Goal: Task Accomplishment & Management: Manage account settings

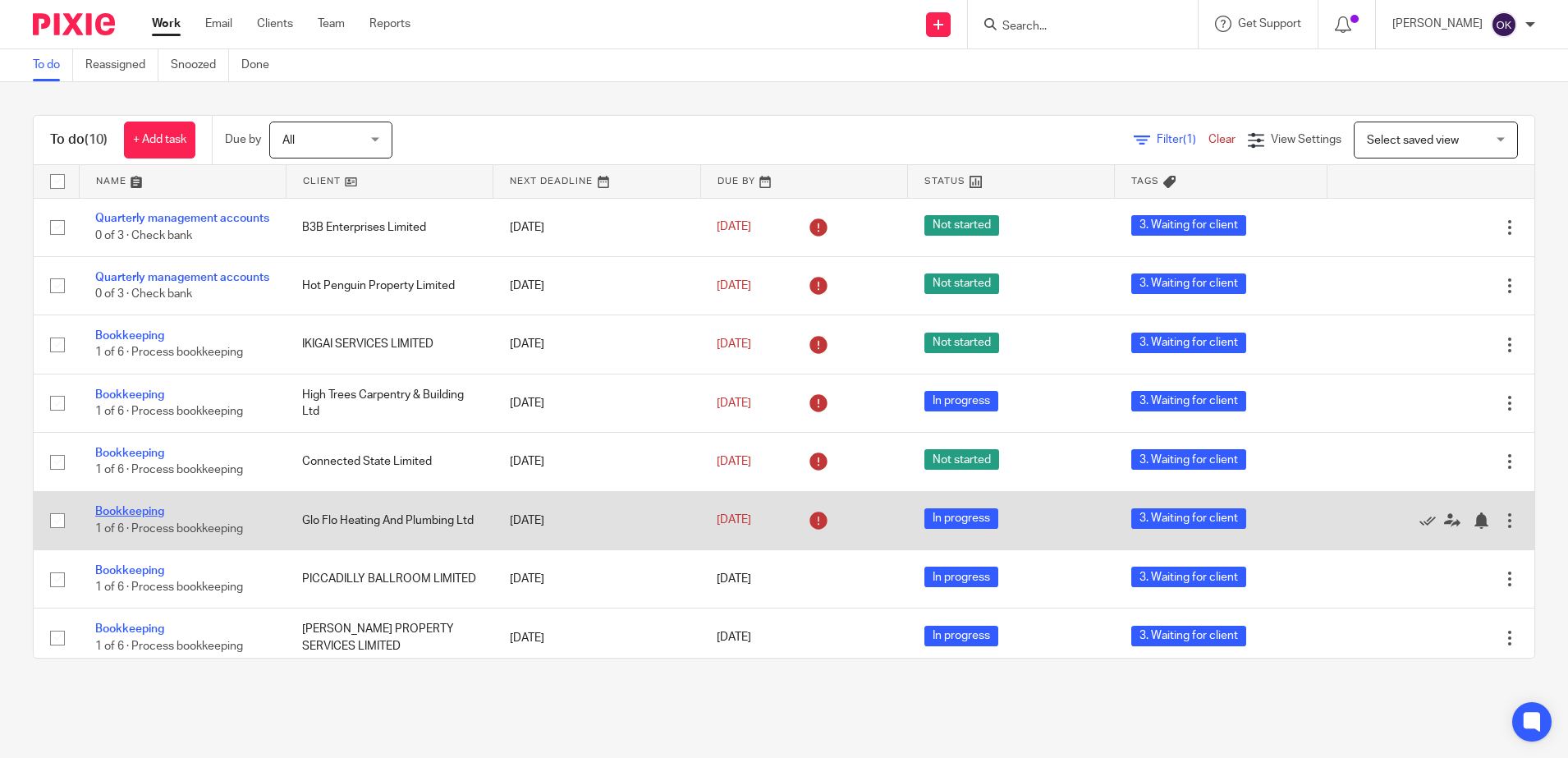
click at [155, 517] on link "Bookkeeping" at bounding box center [130, 511] width 69 height 12
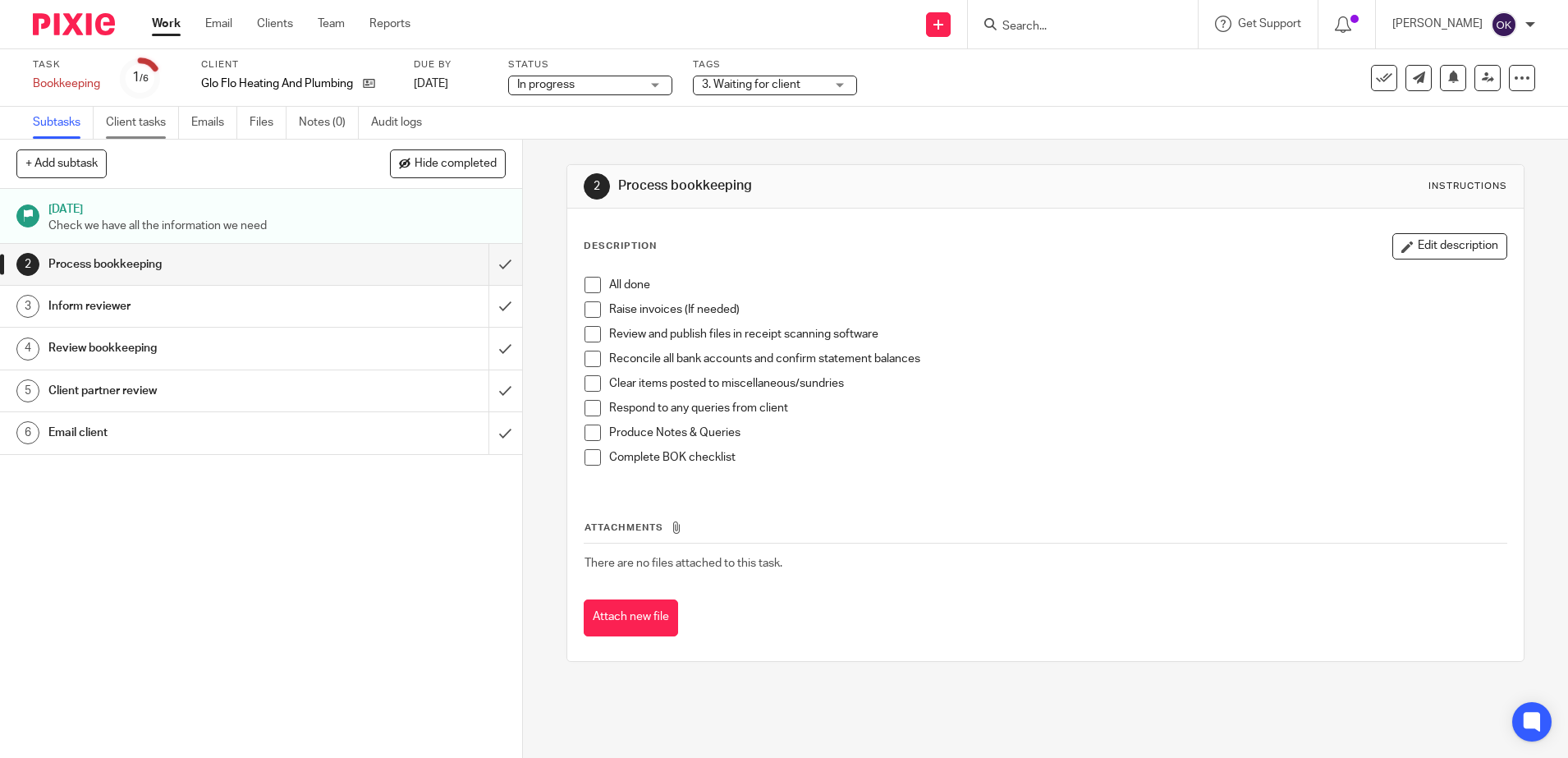
click at [129, 121] on link "Client tasks" at bounding box center [142, 122] width 73 height 32
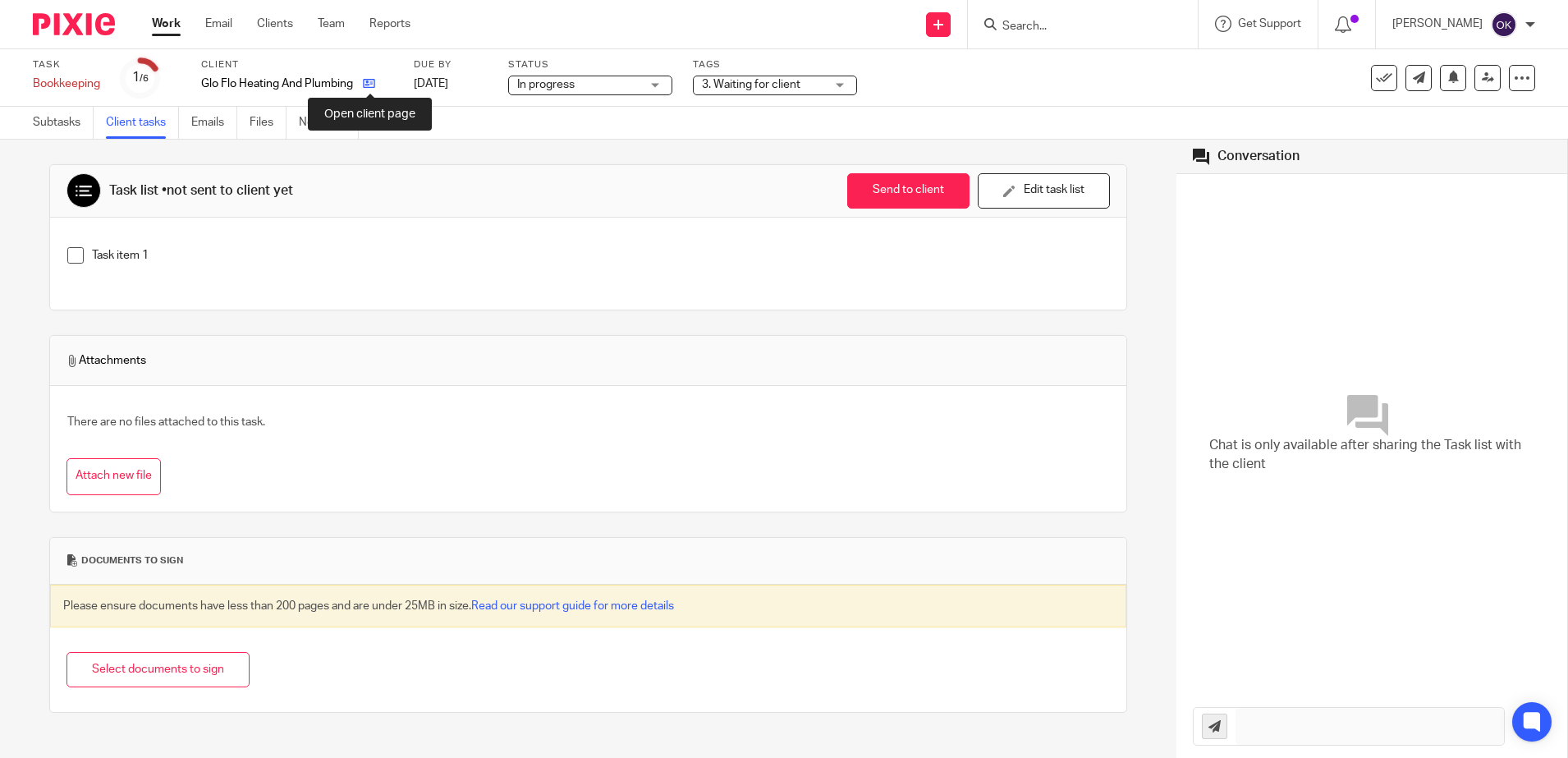
click at [371, 84] on icon at bounding box center [368, 83] width 12 height 12
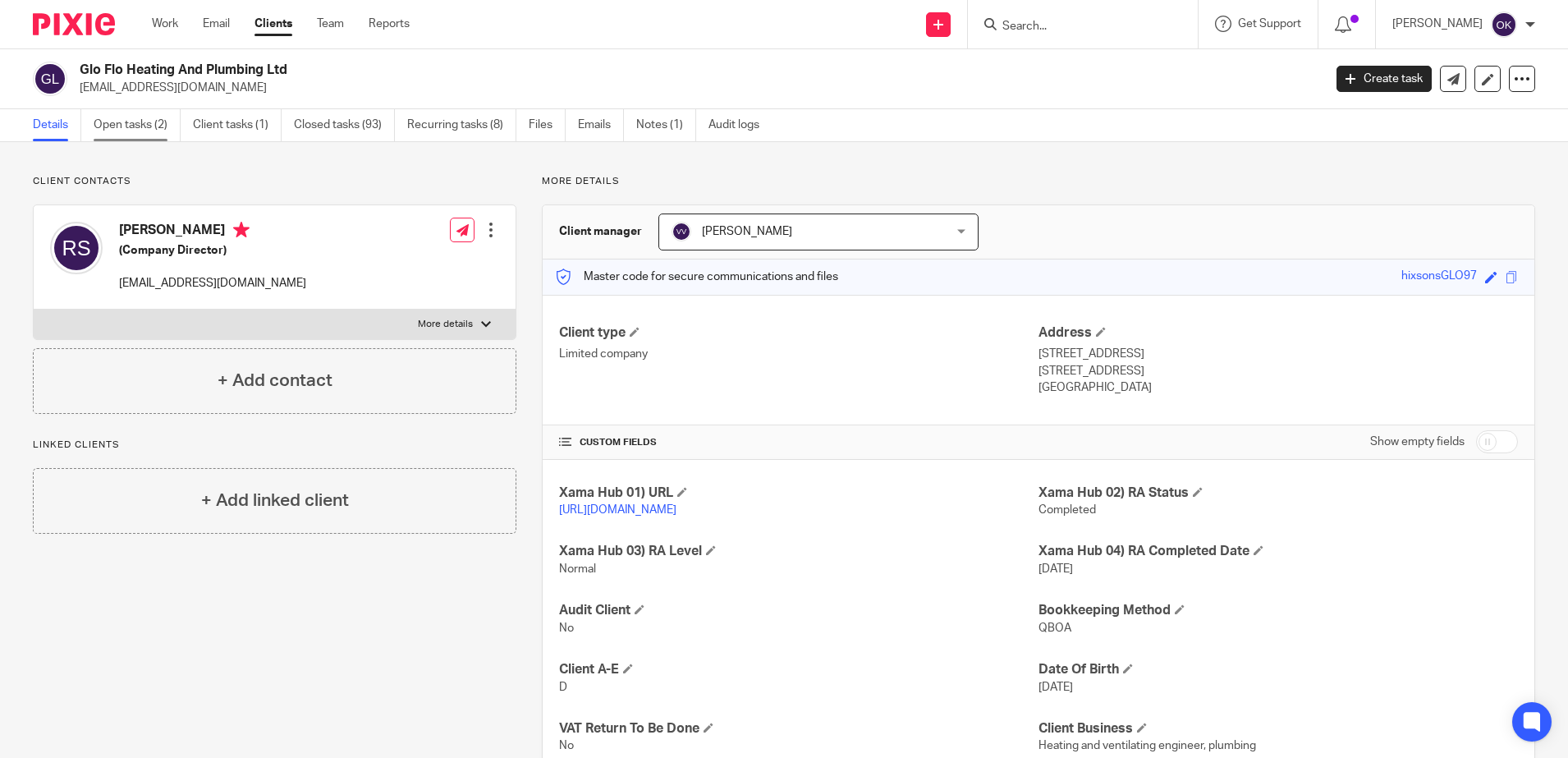
click at [131, 121] on link "Open tasks (2)" at bounding box center [137, 125] width 87 height 32
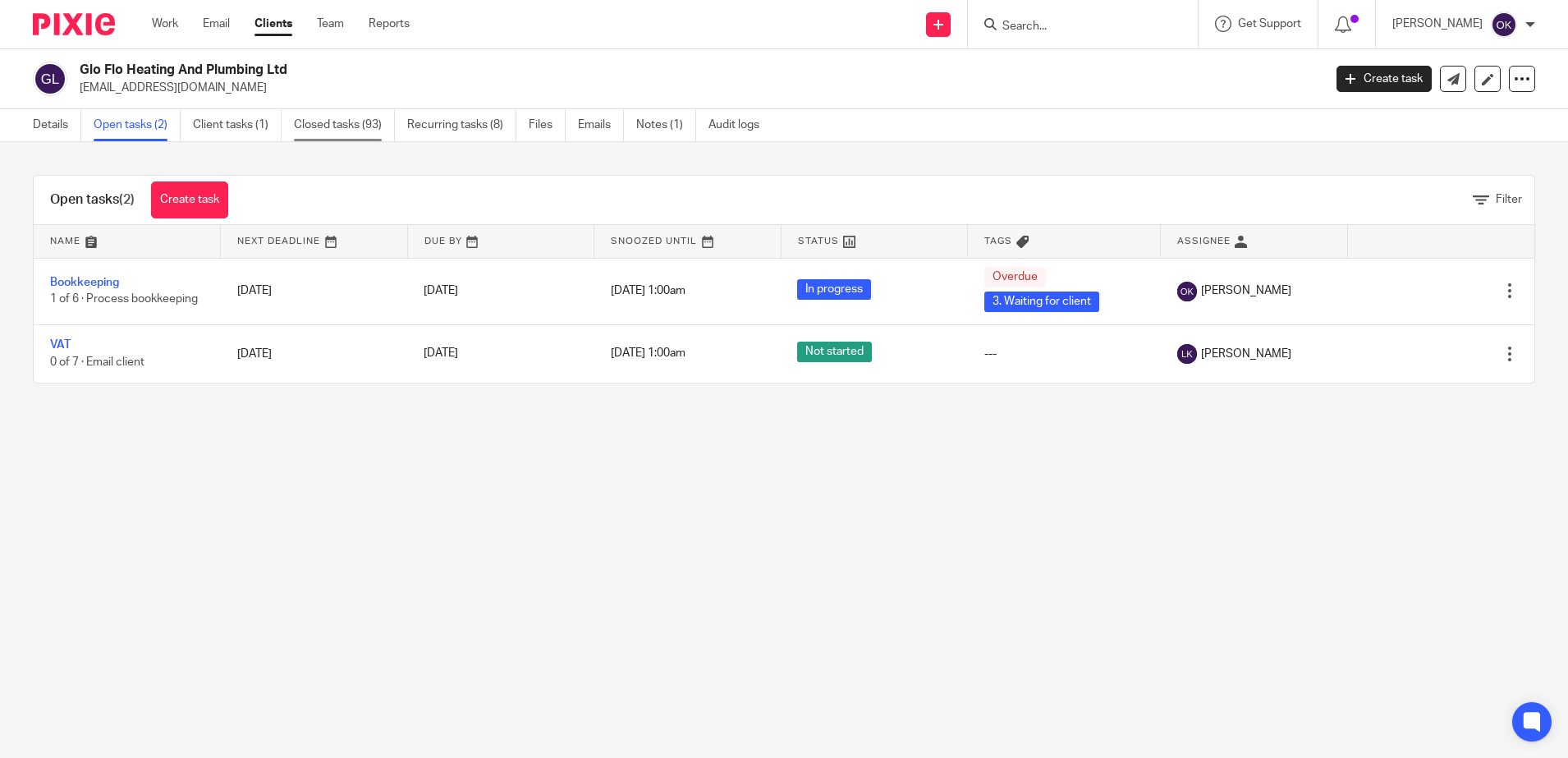
click at [329, 112] on link "Closed tasks (93)" at bounding box center [344, 125] width 101 height 32
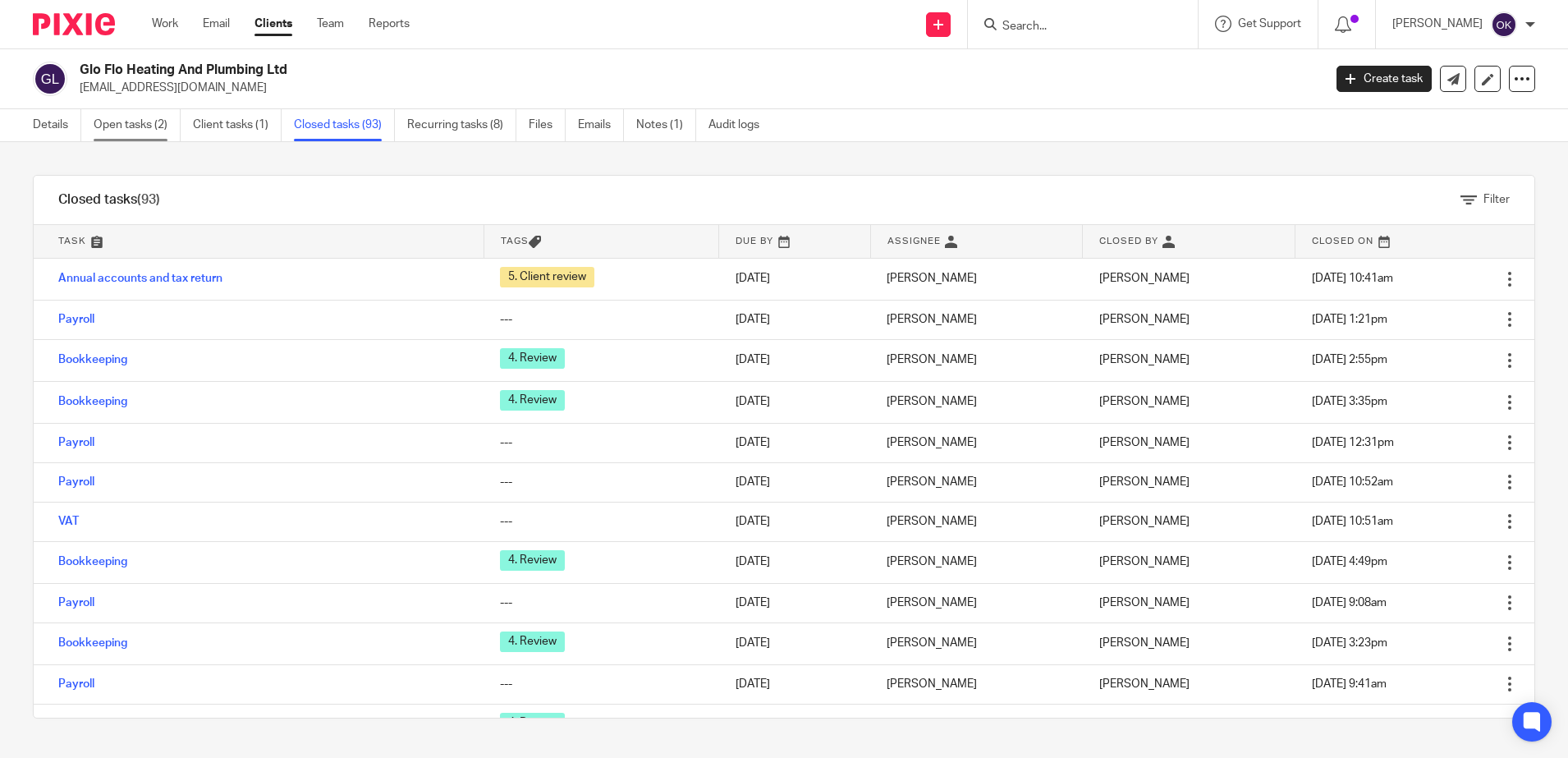
click at [143, 129] on link "Open tasks (2)" at bounding box center [137, 125] width 87 height 32
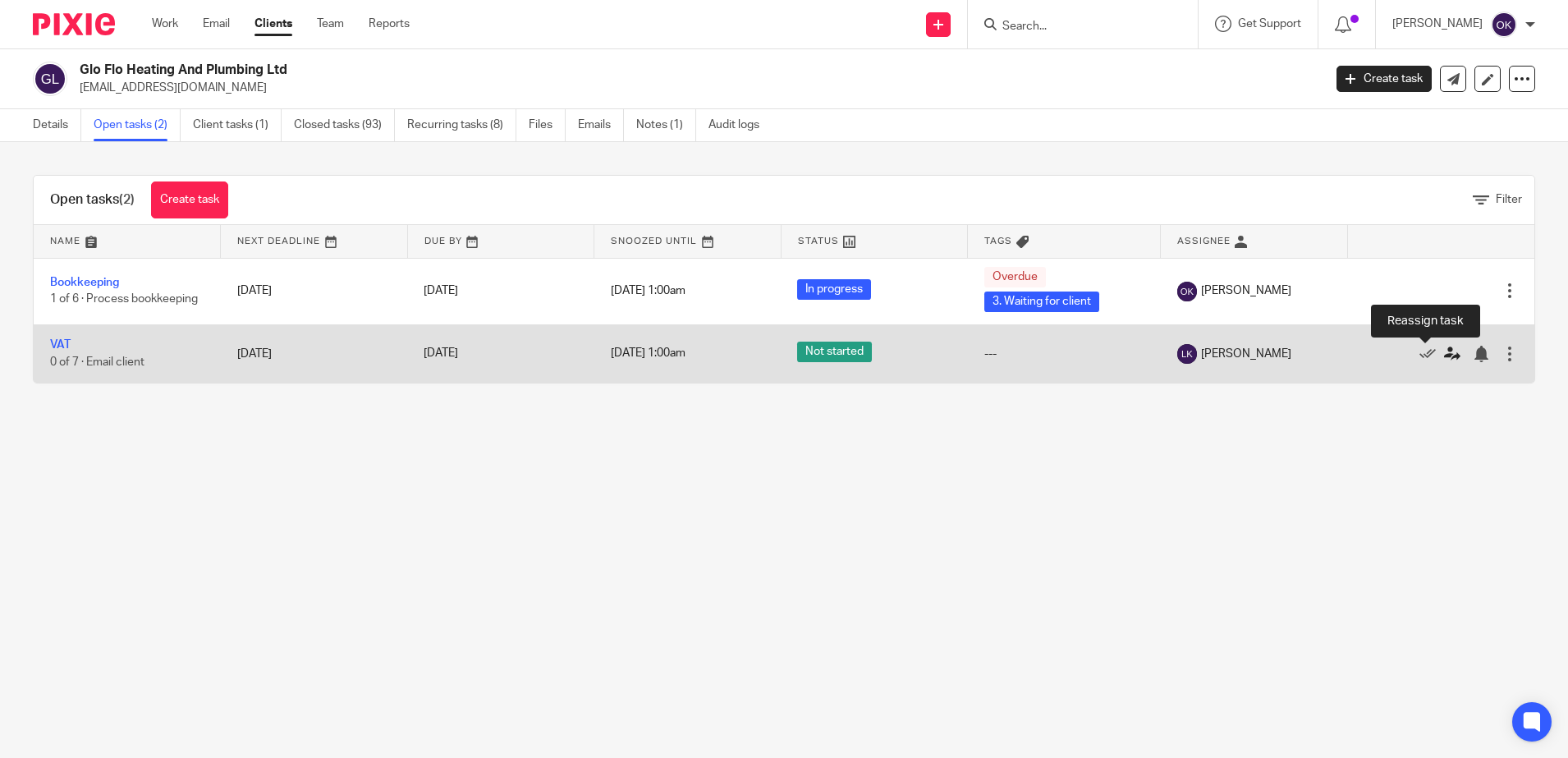
click at [1444, 352] on icon at bounding box center [1452, 354] width 16 height 16
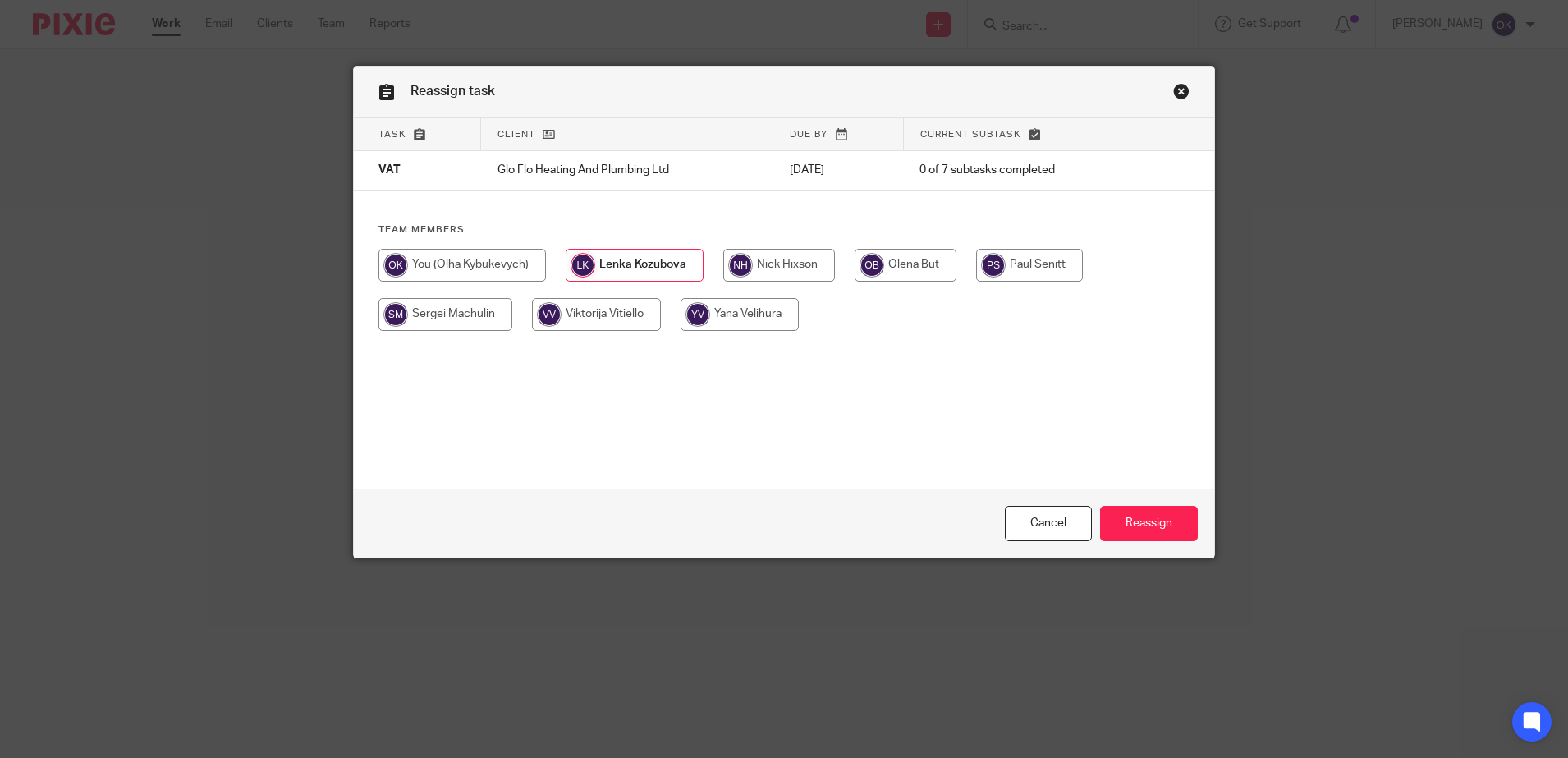
click at [457, 262] on input "radio" at bounding box center [462, 266] width 168 height 33
radio input "true"
click at [1140, 525] on input "Reassign" at bounding box center [1148, 523] width 98 height 35
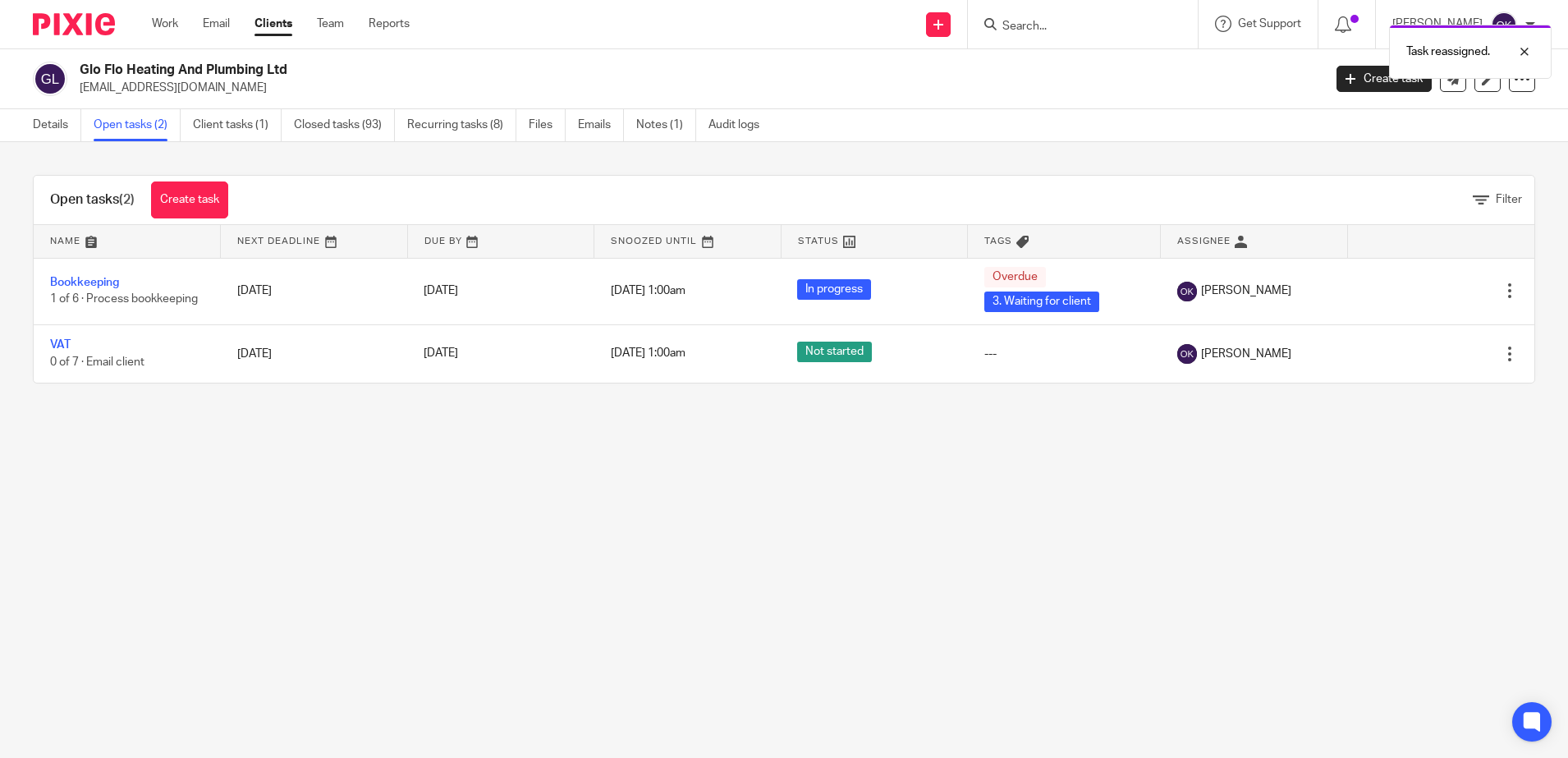
click at [74, 26] on img at bounding box center [74, 24] width 82 height 22
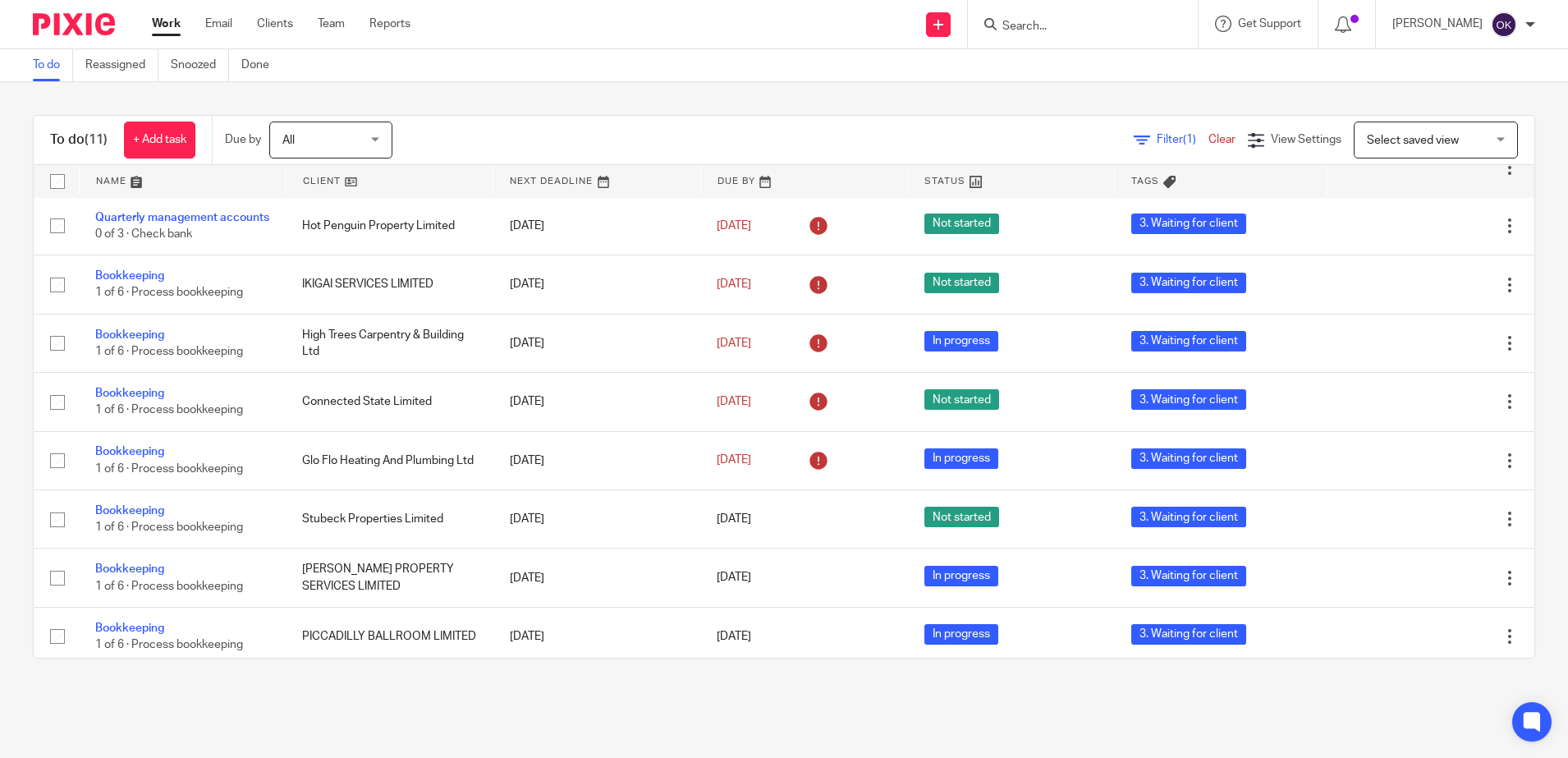
scroll to position [47, 0]
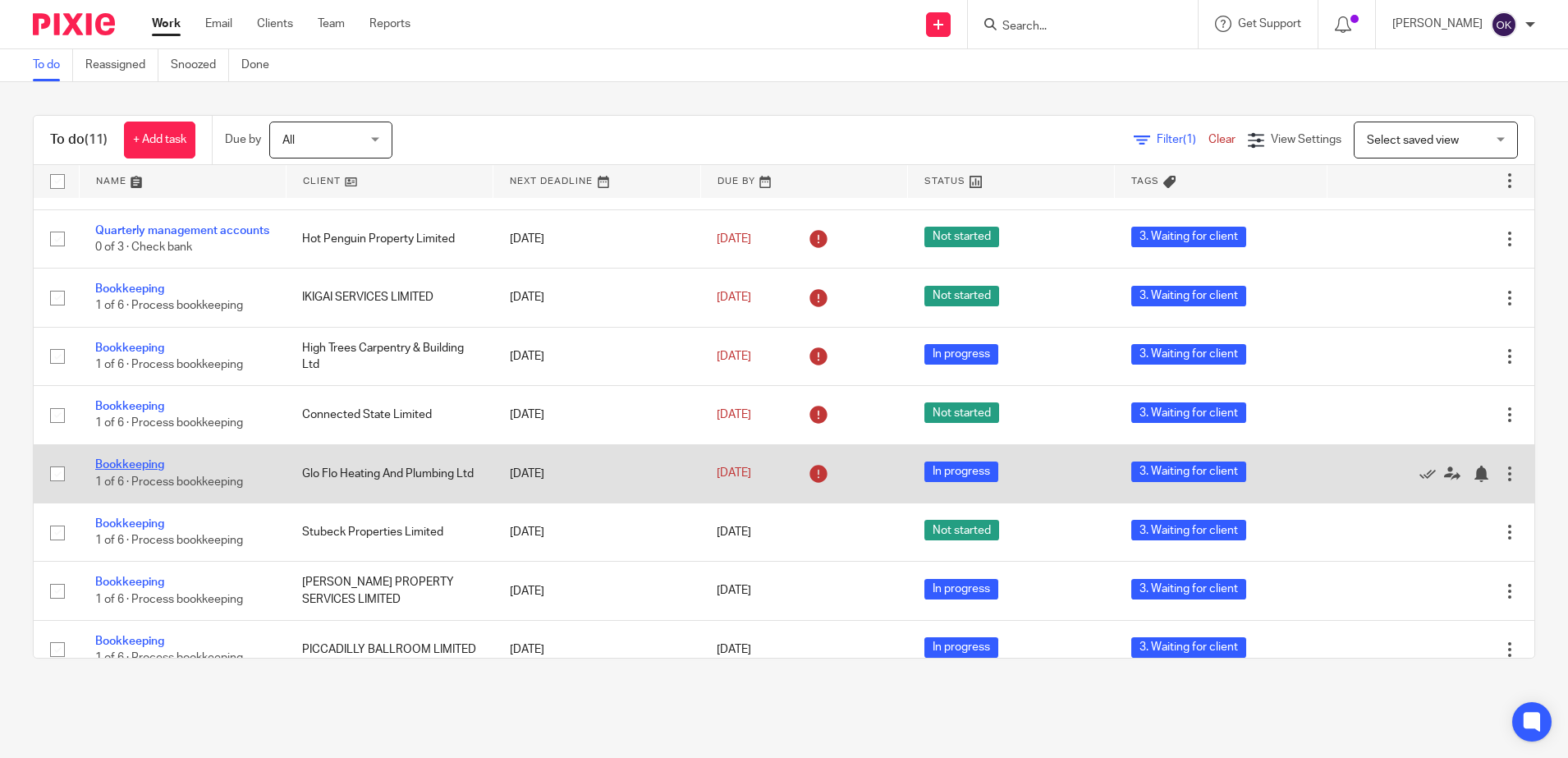
click at [156, 470] on link "Bookkeeping" at bounding box center [130, 465] width 69 height 12
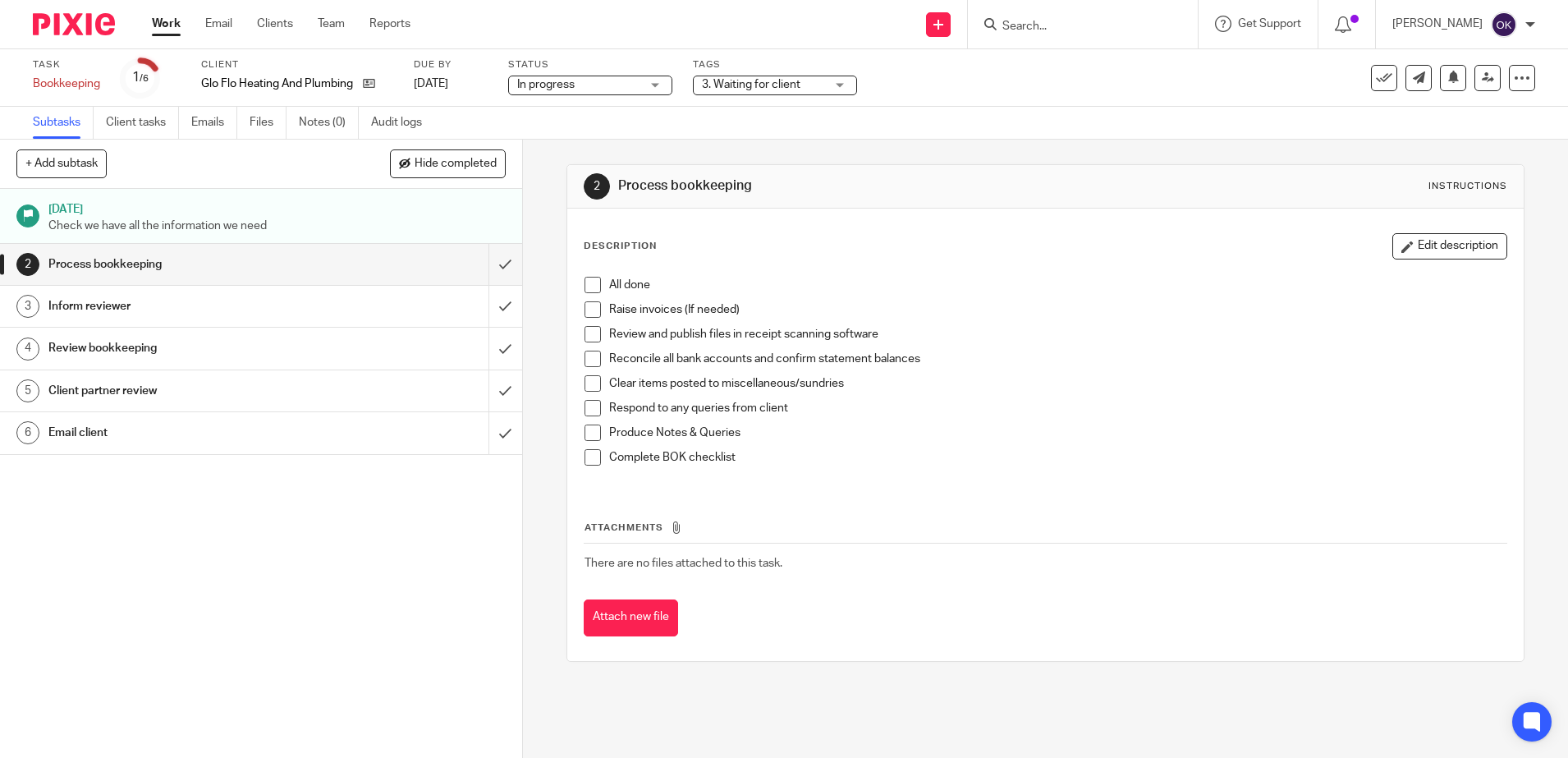
click at [719, 89] on span "3. Waiting for client" at bounding box center [751, 85] width 99 height 12
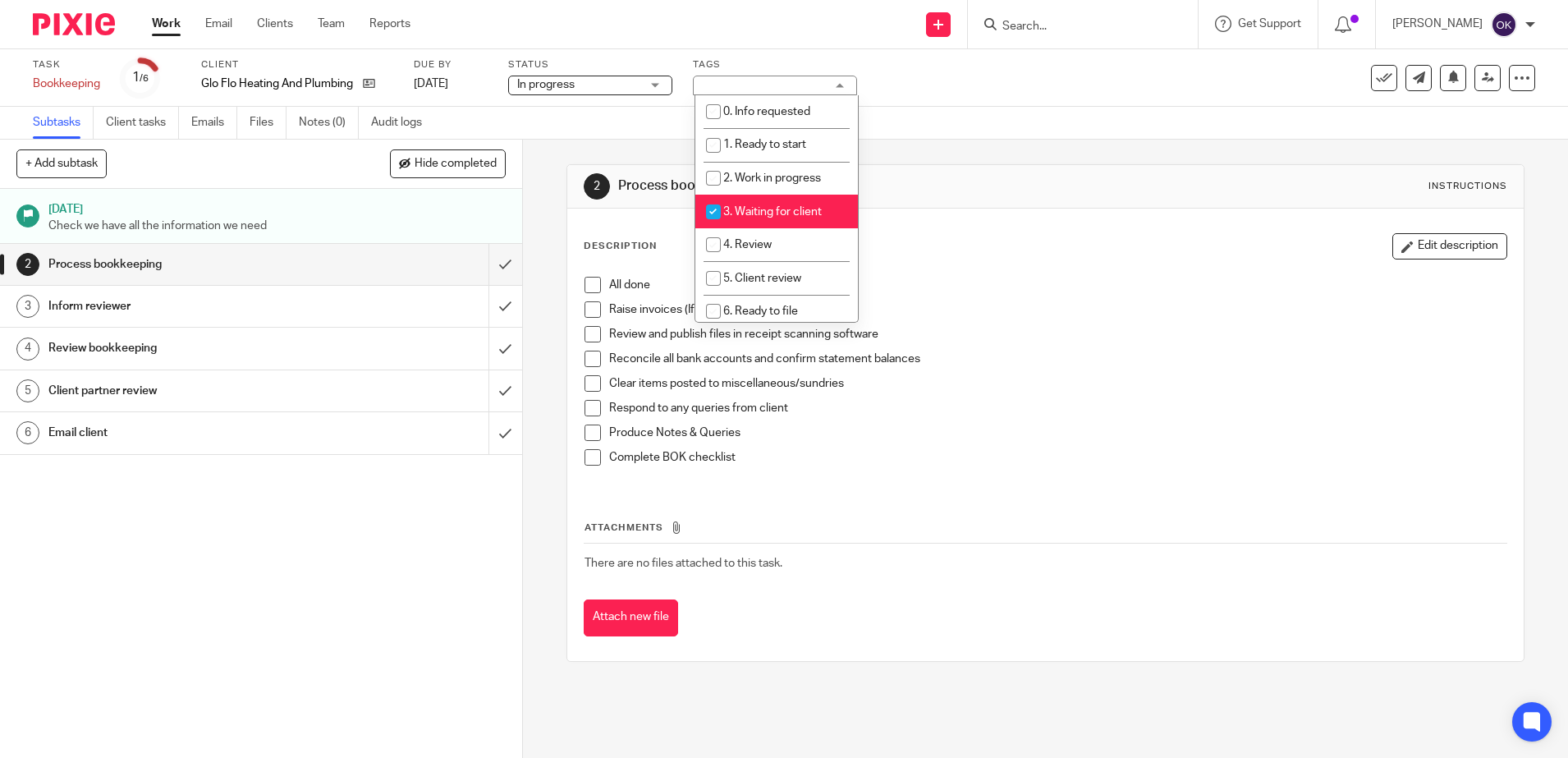
click at [717, 209] on input "checkbox" at bounding box center [713, 212] width 31 height 31
checkbox input "false"
click at [714, 238] on input "checkbox" at bounding box center [713, 245] width 31 height 31
checkbox input "true"
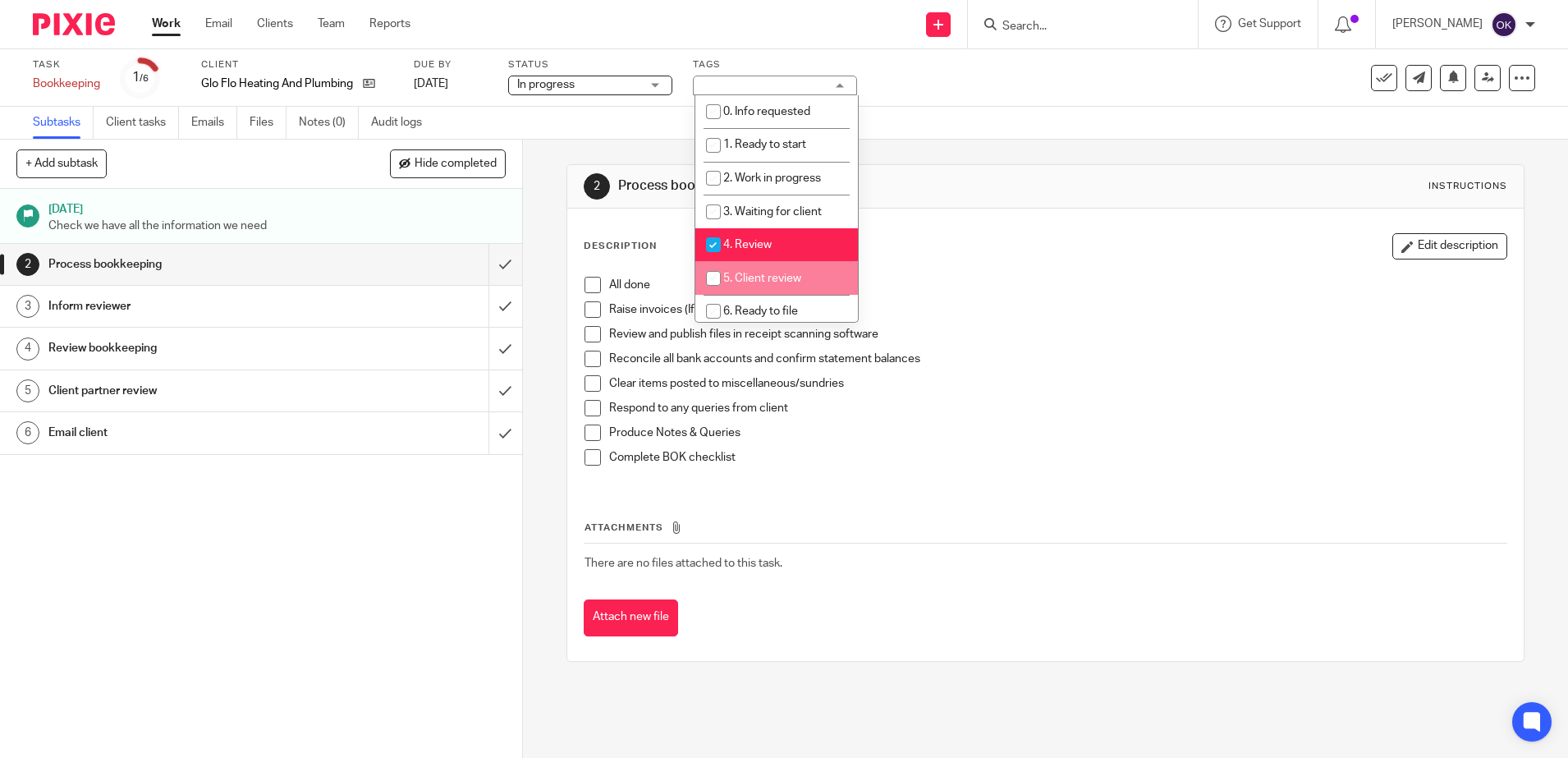
drag, startPoint x: 1030, startPoint y: 304, endPoint x: 961, endPoint y: 319, distance: 70.6
click at [1031, 304] on p "Raise invoices (If needed)" at bounding box center [1058, 310] width 897 height 16
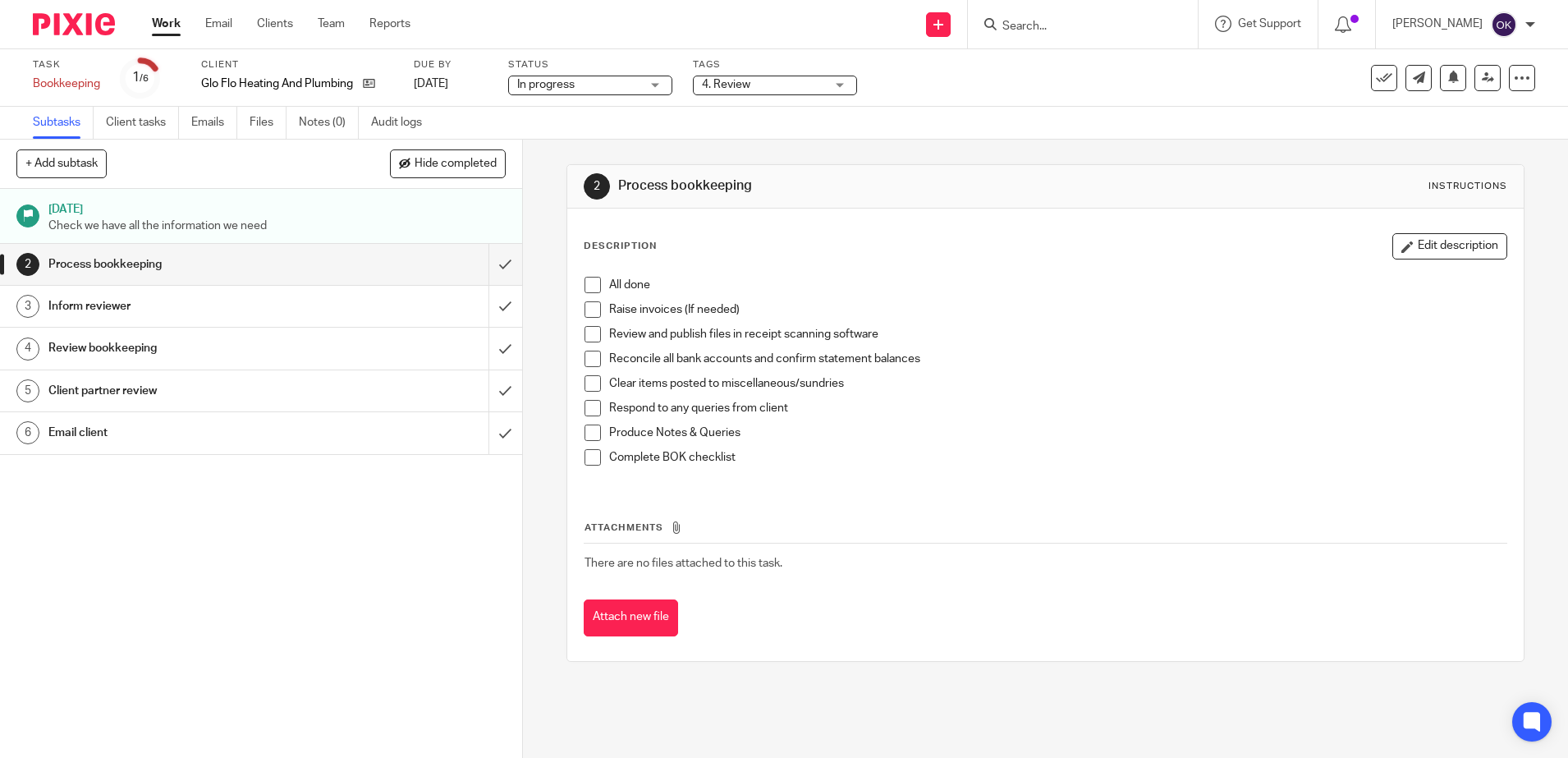
click at [586, 288] on span at bounding box center [593, 285] width 16 height 16
click at [584, 304] on span at bounding box center [593, 310] width 16 height 16
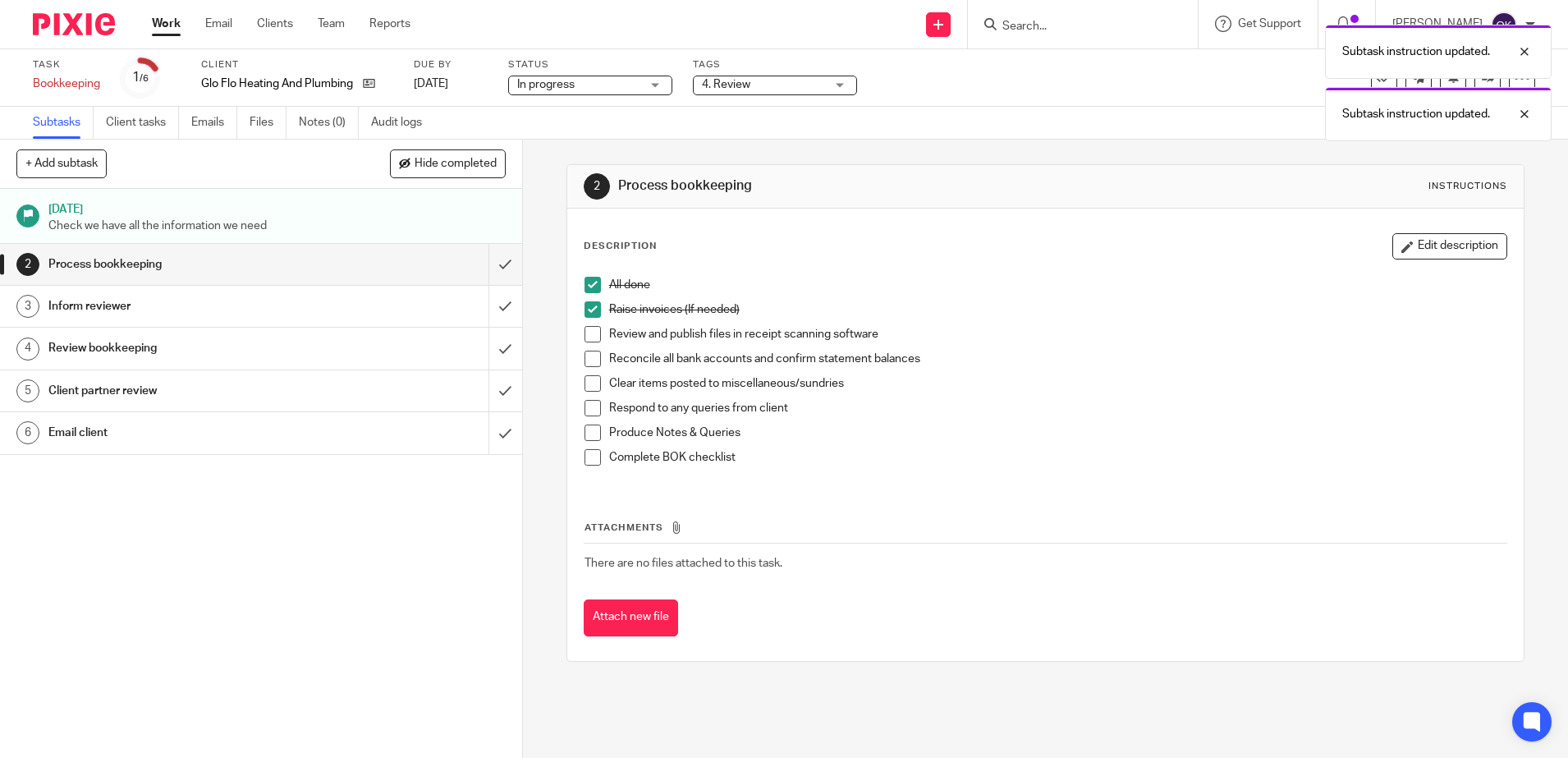
click at [584, 328] on span at bounding box center [593, 334] width 16 height 16
click at [588, 354] on span at bounding box center [593, 358] width 16 height 16
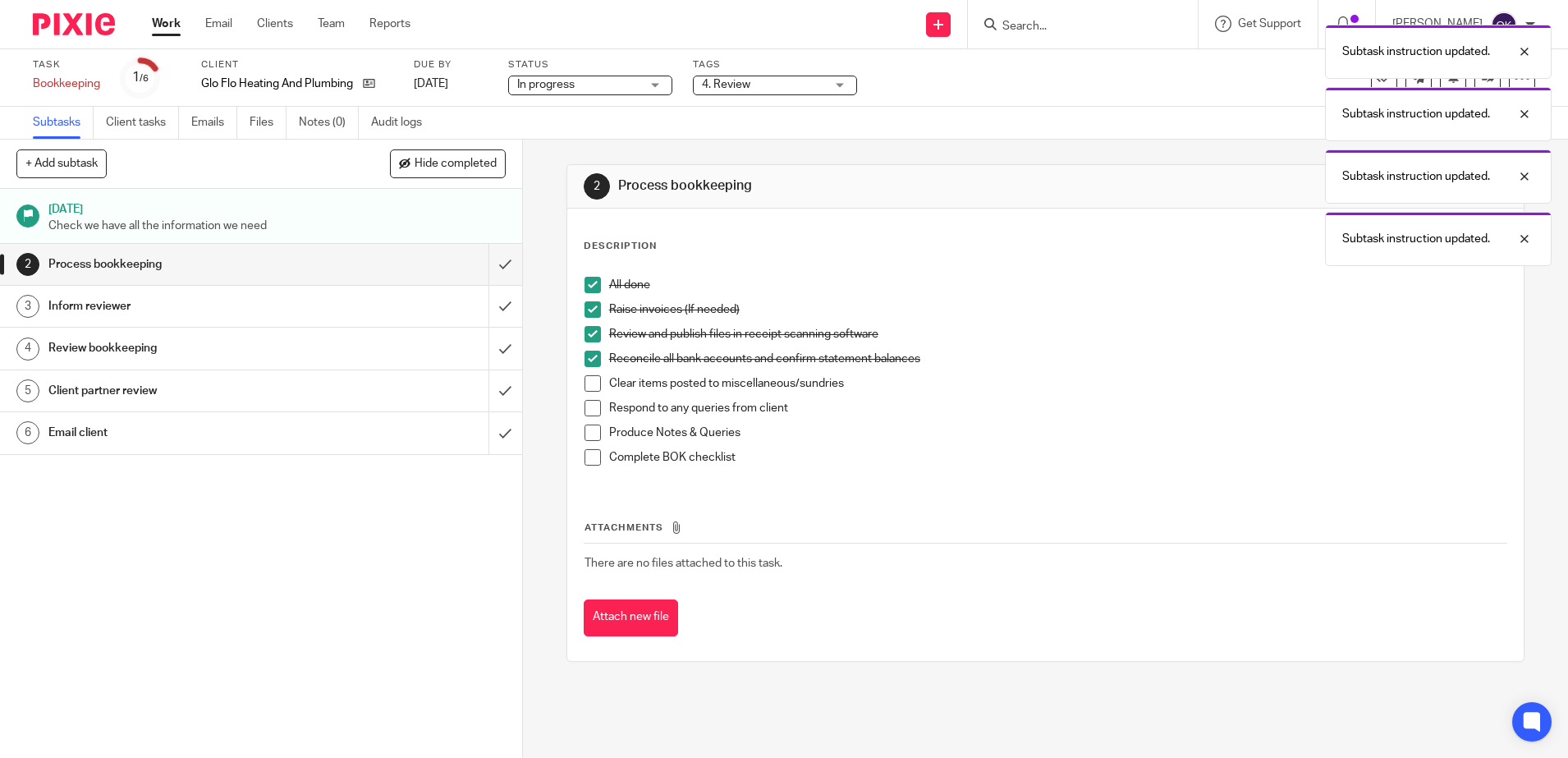
drag, startPoint x: 588, startPoint y: 383, endPoint x: 593, endPoint y: 408, distance: 25.5
click at [588, 384] on span at bounding box center [593, 383] width 16 height 16
click at [594, 411] on span at bounding box center [593, 408] width 16 height 16
click at [586, 437] on span at bounding box center [593, 432] width 16 height 16
drag, startPoint x: 590, startPoint y: 465, endPoint x: 583, endPoint y: 452, distance: 14.8
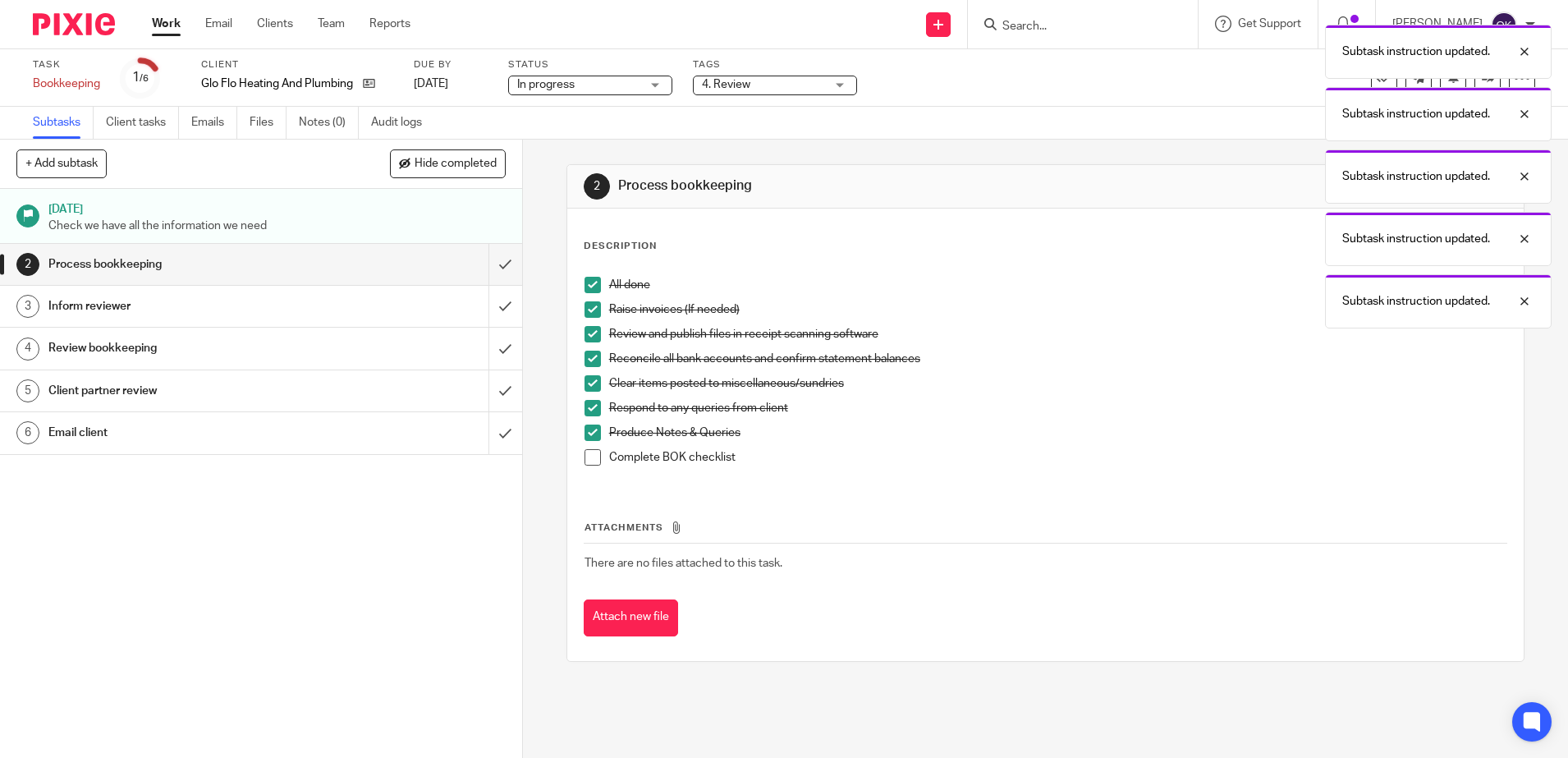
click at [588, 463] on li "Complete BOK checklist" at bounding box center [1045, 461] width 922 height 25
click at [584, 452] on span at bounding box center [593, 457] width 16 height 16
click at [484, 264] on input "submit" at bounding box center [261, 265] width 522 height 41
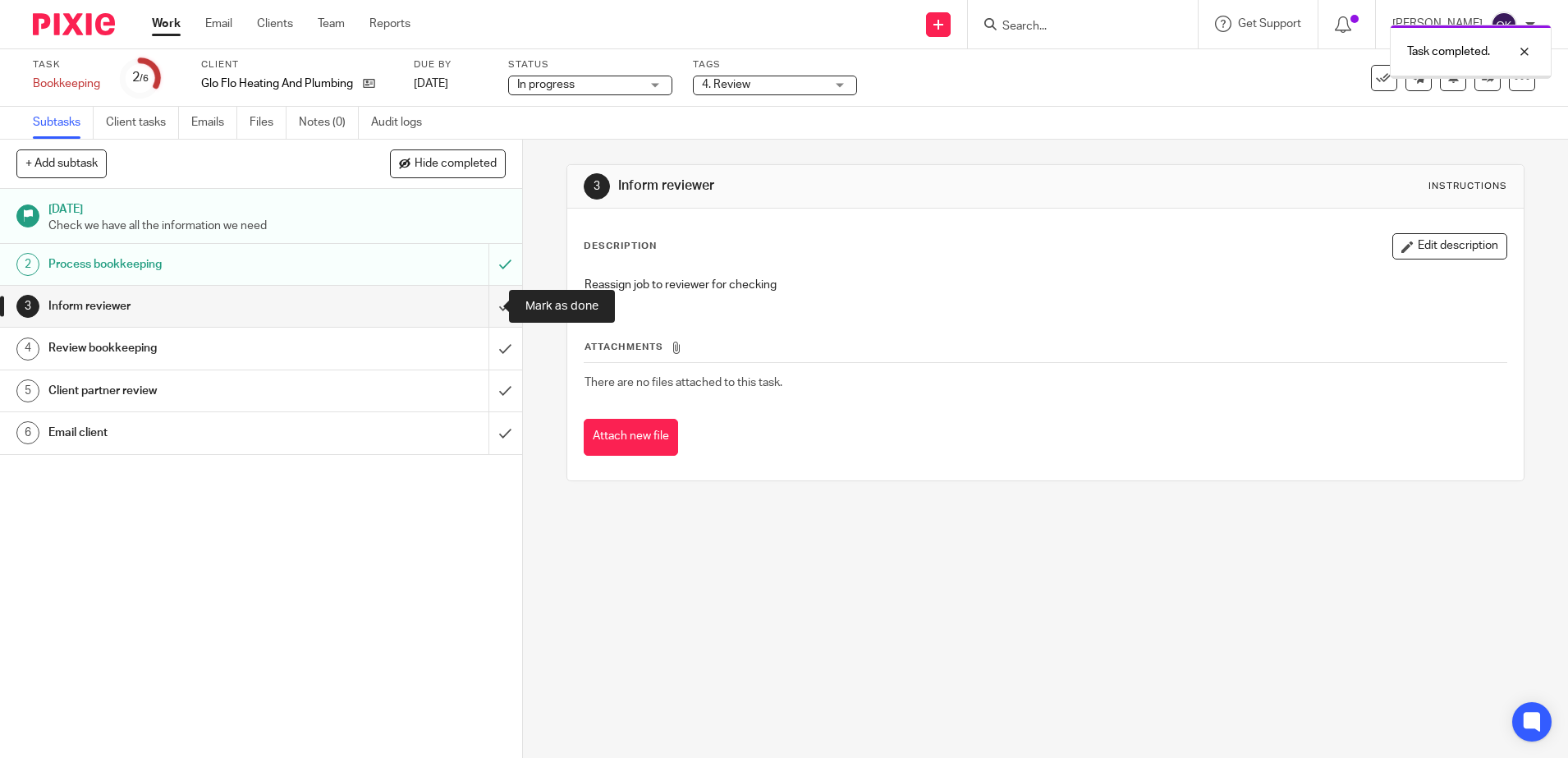
click at [482, 301] on input "submit" at bounding box center [261, 307] width 522 height 41
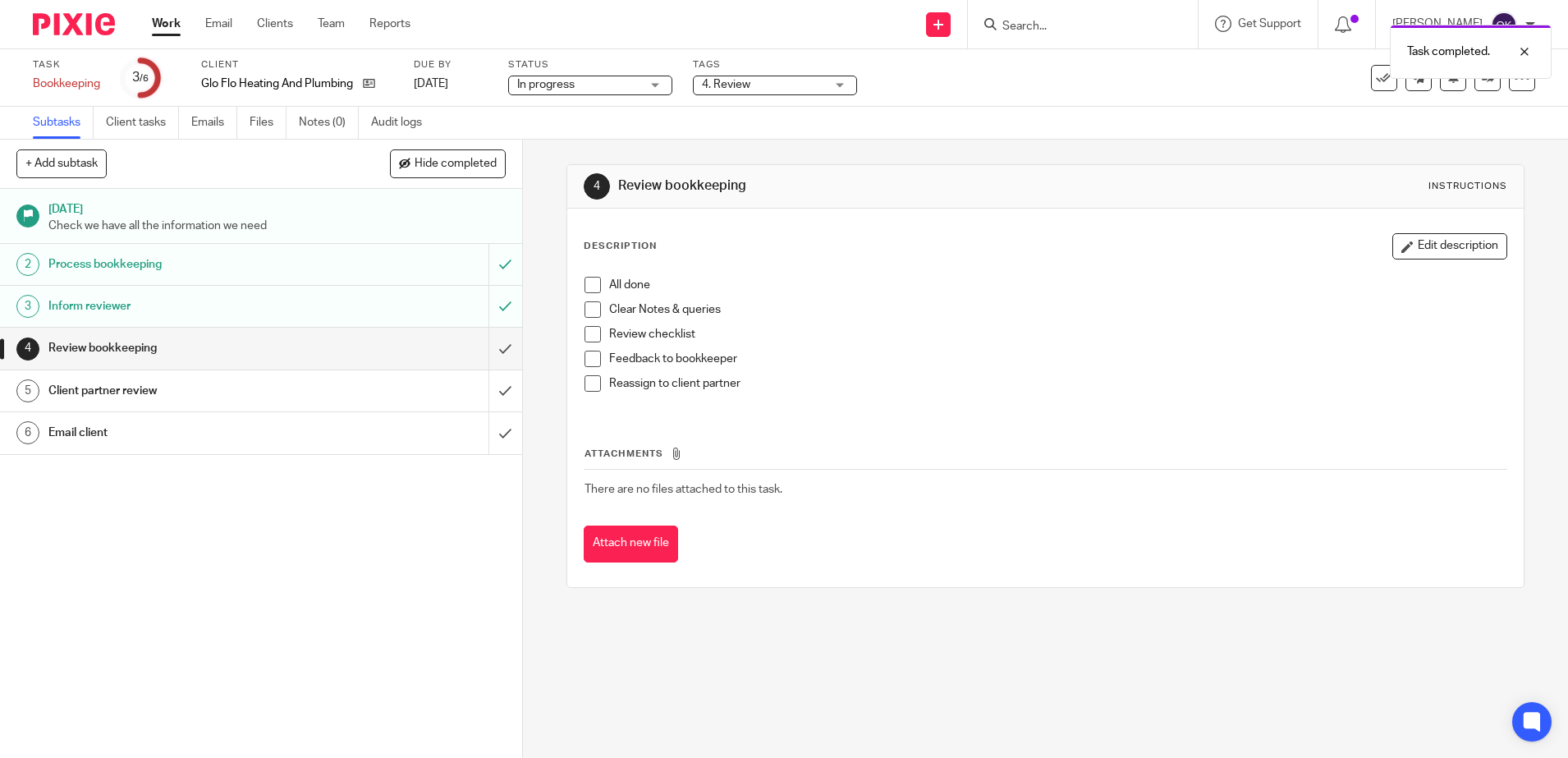
drag, startPoint x: 583, startPoint y: 280, endPoint x: 579, endPoint y: 303, distance: 23.3
click at [584, 280] on span at bounding box center [593, 285] width 16 height 16
click at [584, 311] on span at bounding box center [593, 310] width 16 height 16
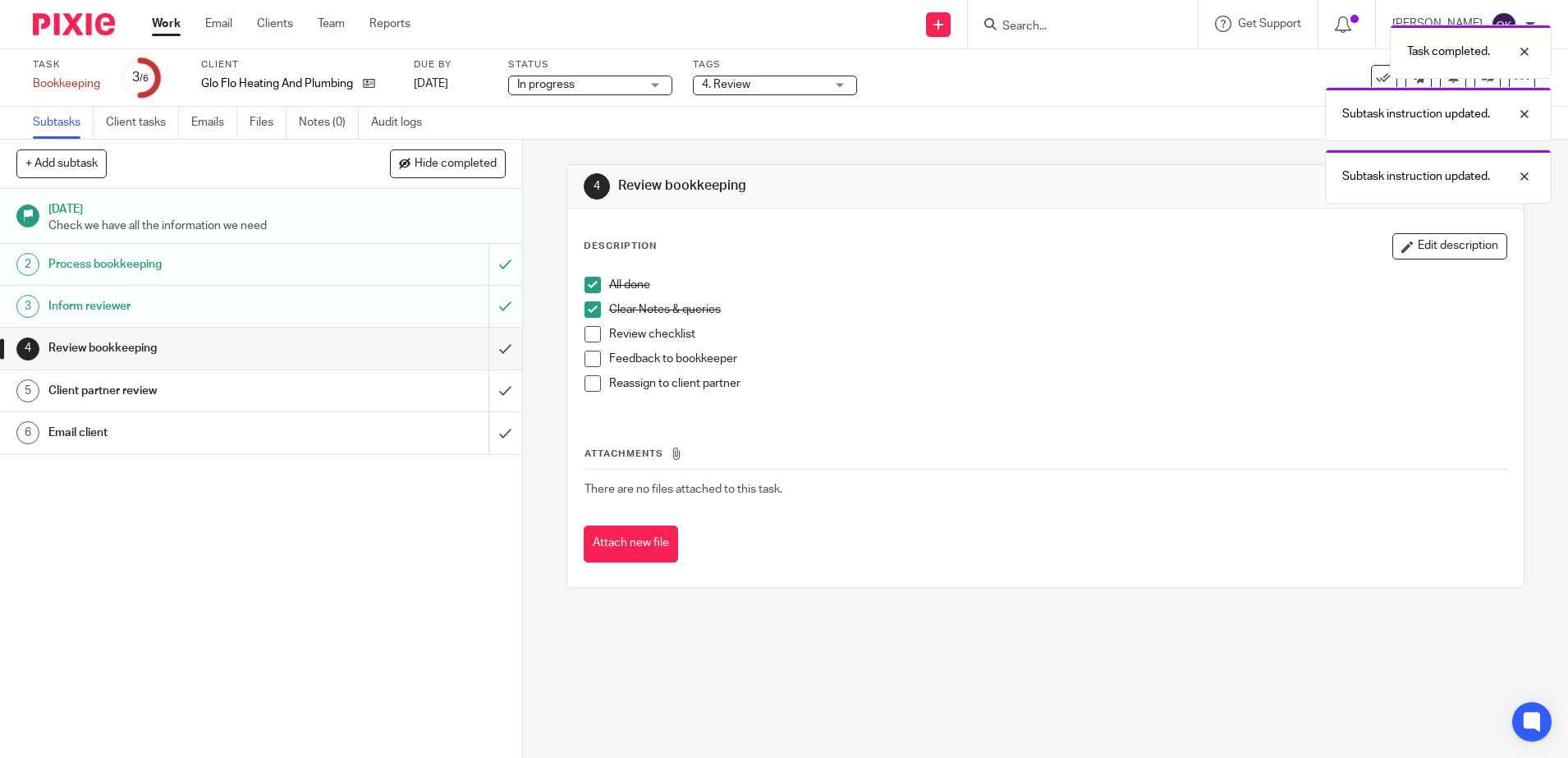
drag, startPoint x: 583, startPoint y: 340, endPoint x: 588, endPoint y: 361, distance: 21.6
click at [584, 340] on span at bounding box center [593, 334] width 16 height 16
drag, startPoint x: 583, startPoint y: 353, endPoint x: 581, endPoint y: 383, distance: 30.1
click at [584, 354] on span at bounding box center [593, 358] width 16 height 16
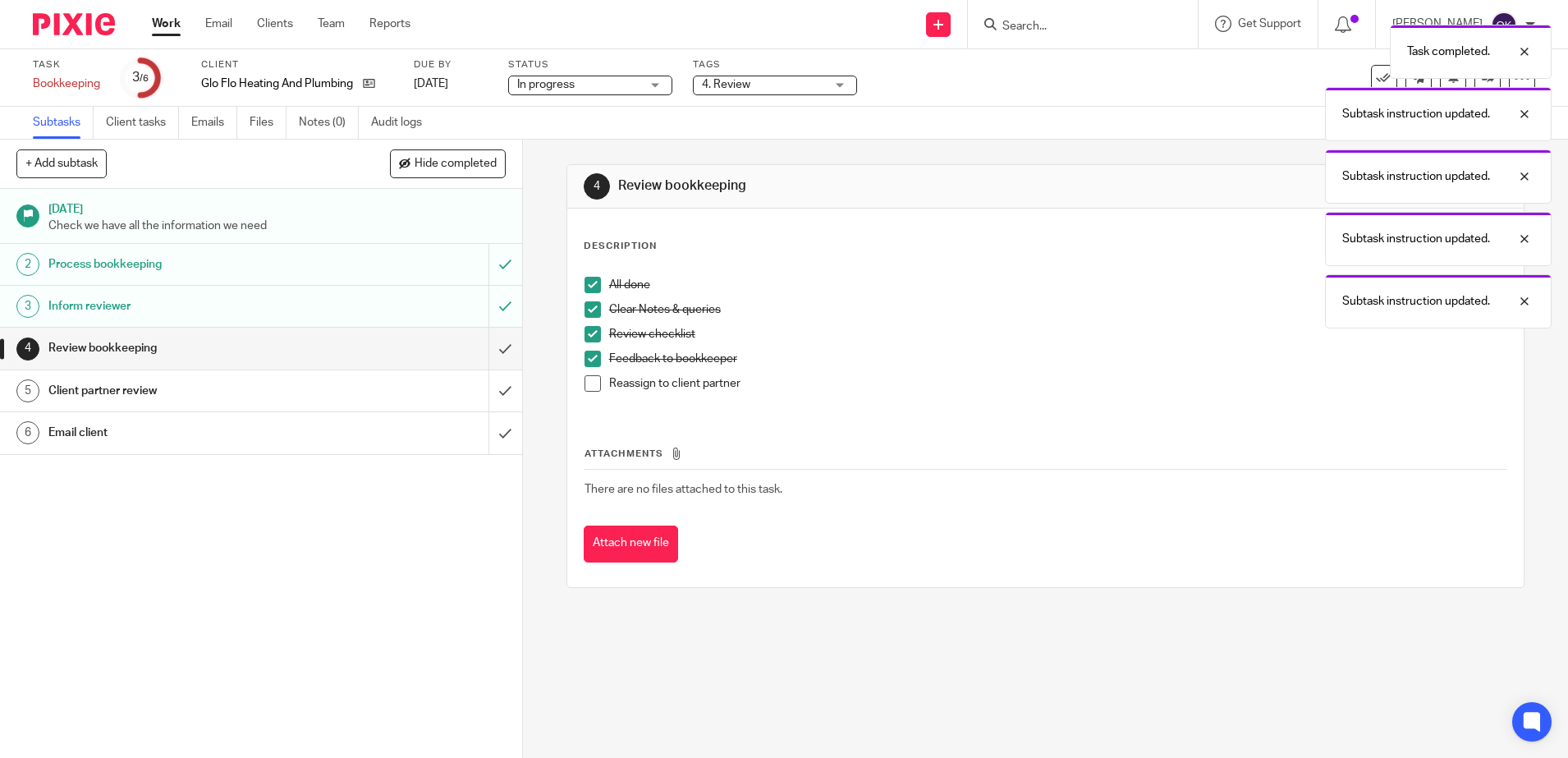
click at [584, 385] on span at bounding box center [593, 383] width 16 height 16
click at [481, 350] on input "submit" at bounding box center [261, 348] width 522 height 41
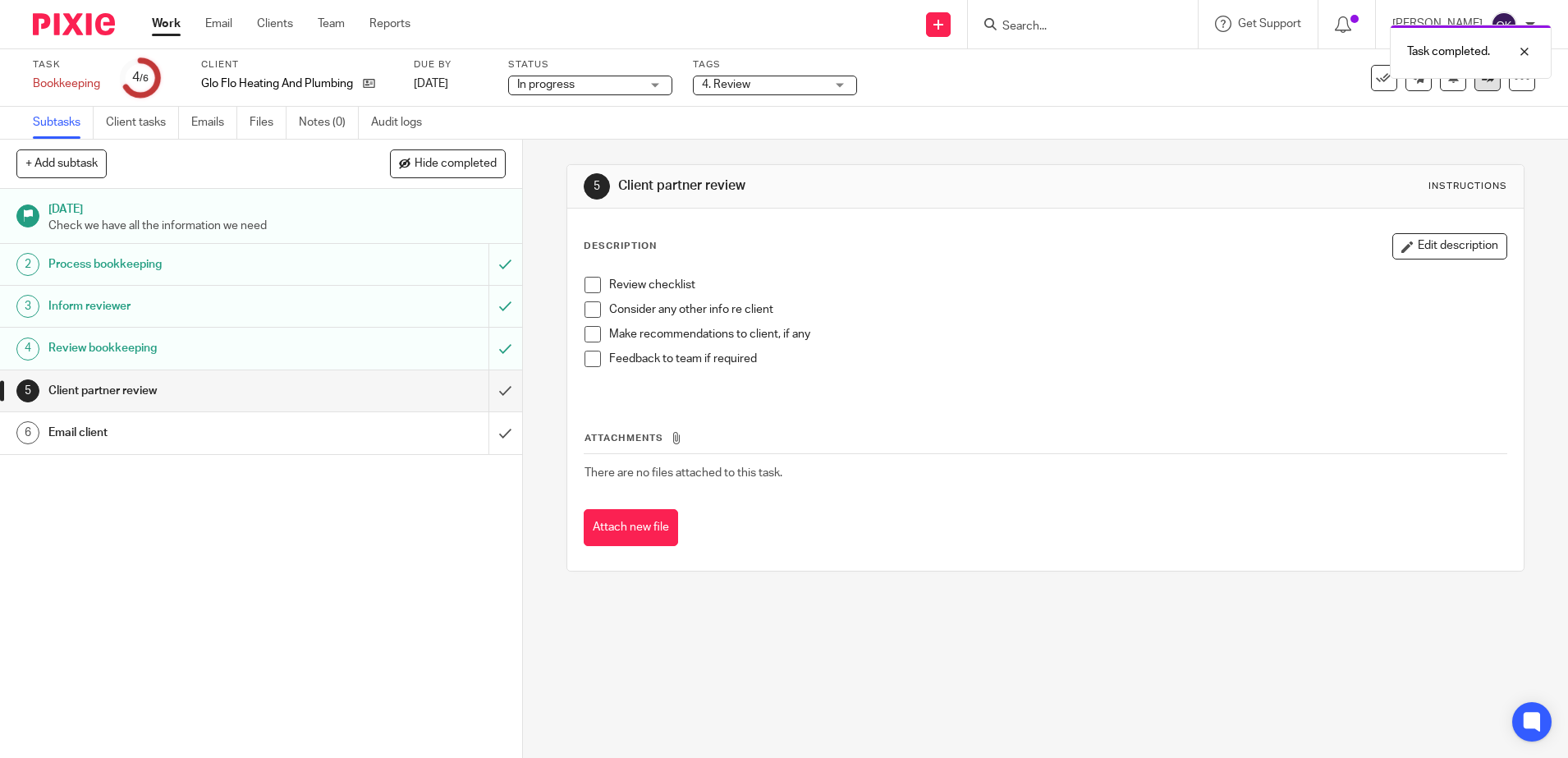
click at [1474, 90] on link at bounding box center [1487, 78] width 26 height 26
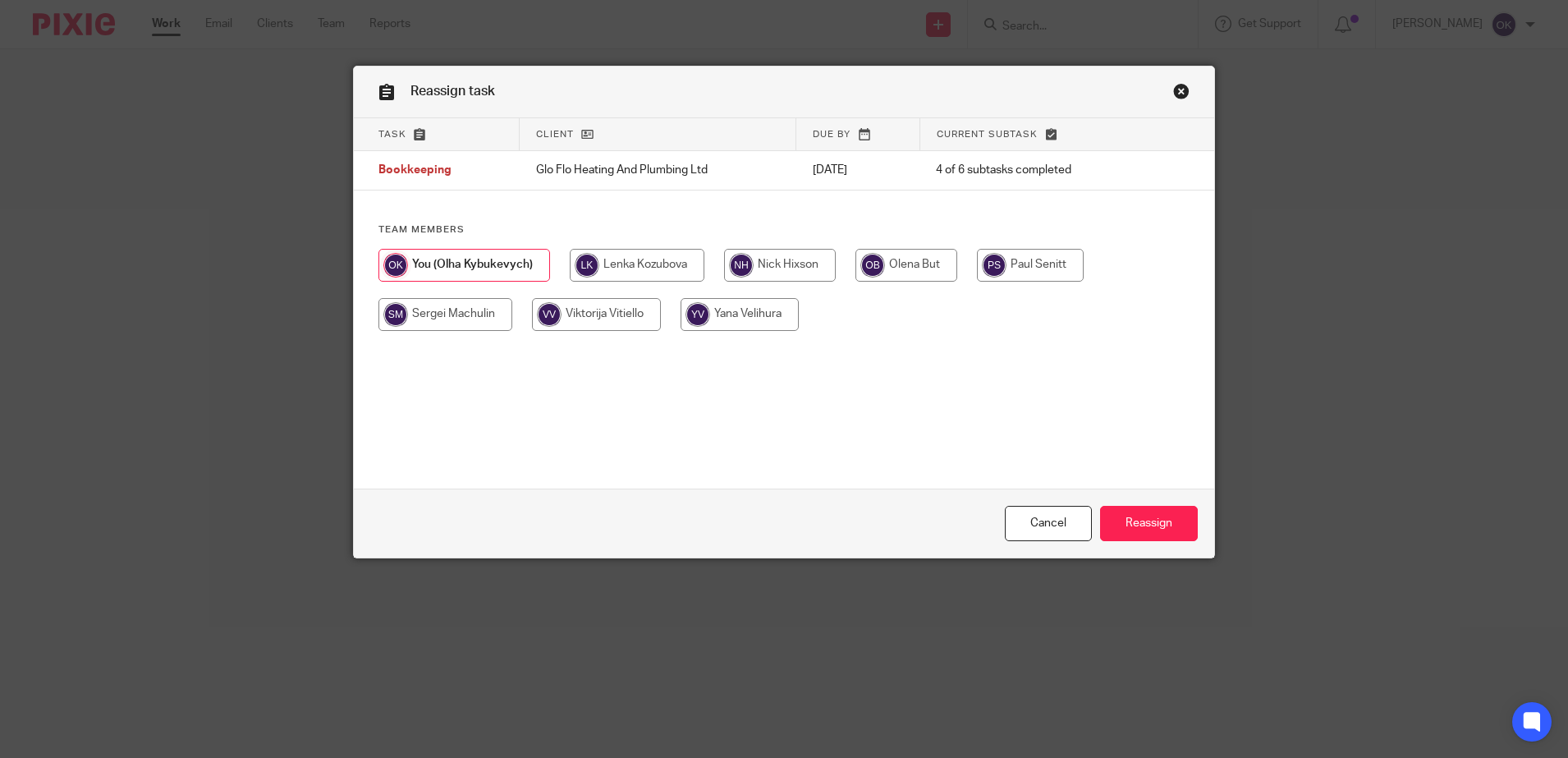
click at [799, 269] on input "radio" at bounding box center [780, 266] width 112 height 33
radio input "true"
click at [1132, 524] on input "Reassign" at bounding box center [1148, 523] width 98 height 35
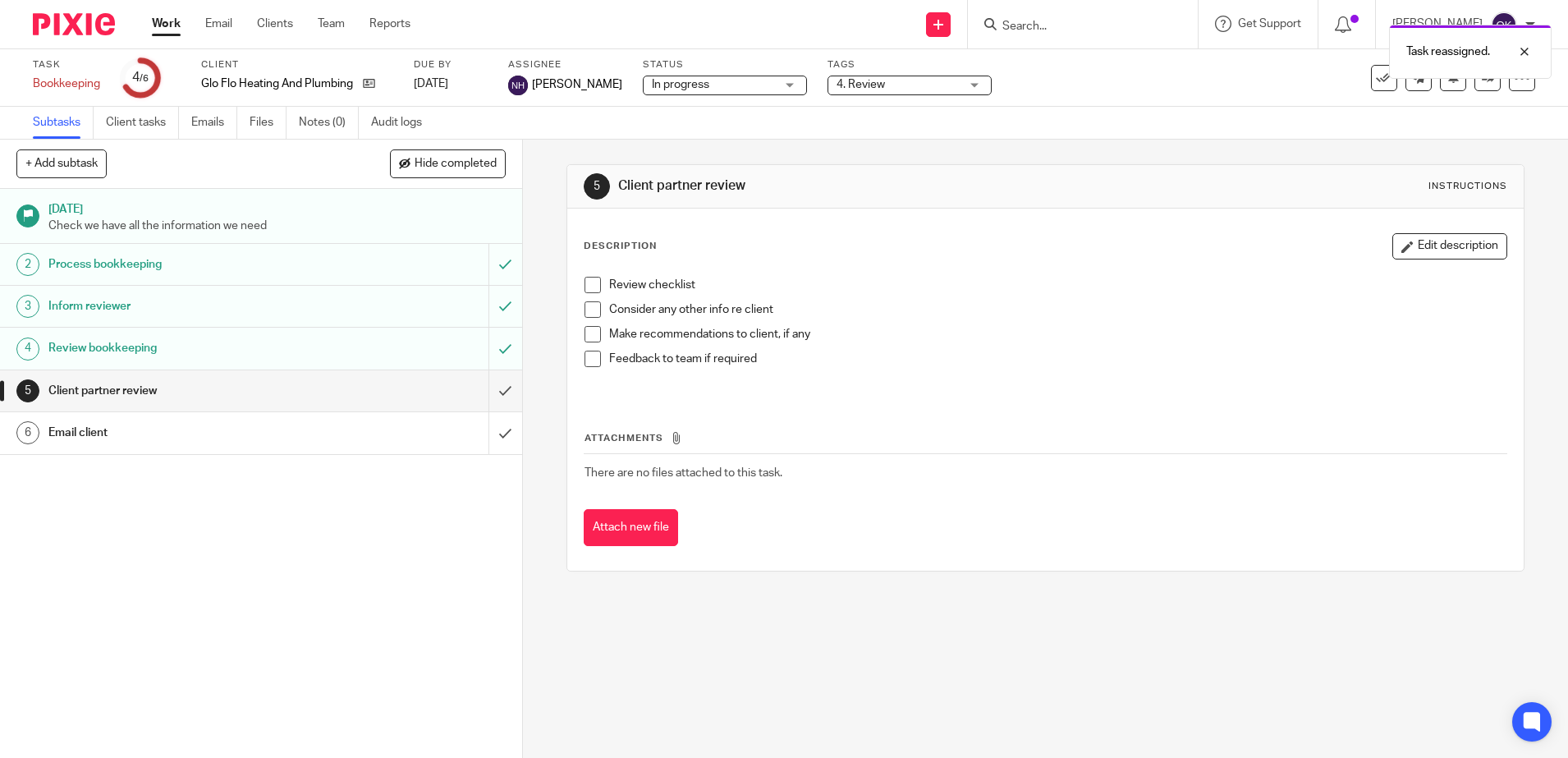
click at [104, 21] on img at bounding box center [74, 24] width 82 height 22
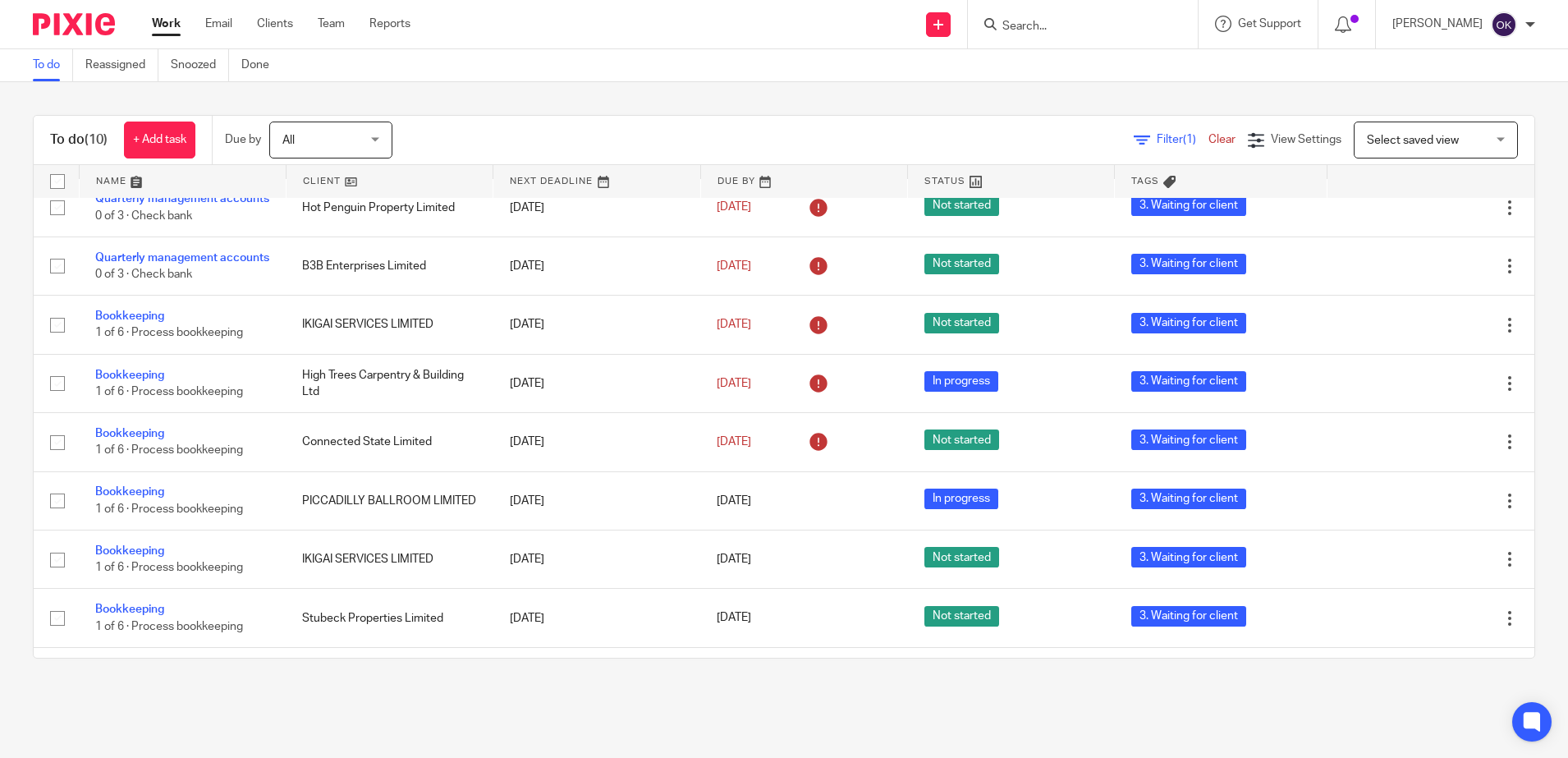
scroll to position [144, 0]
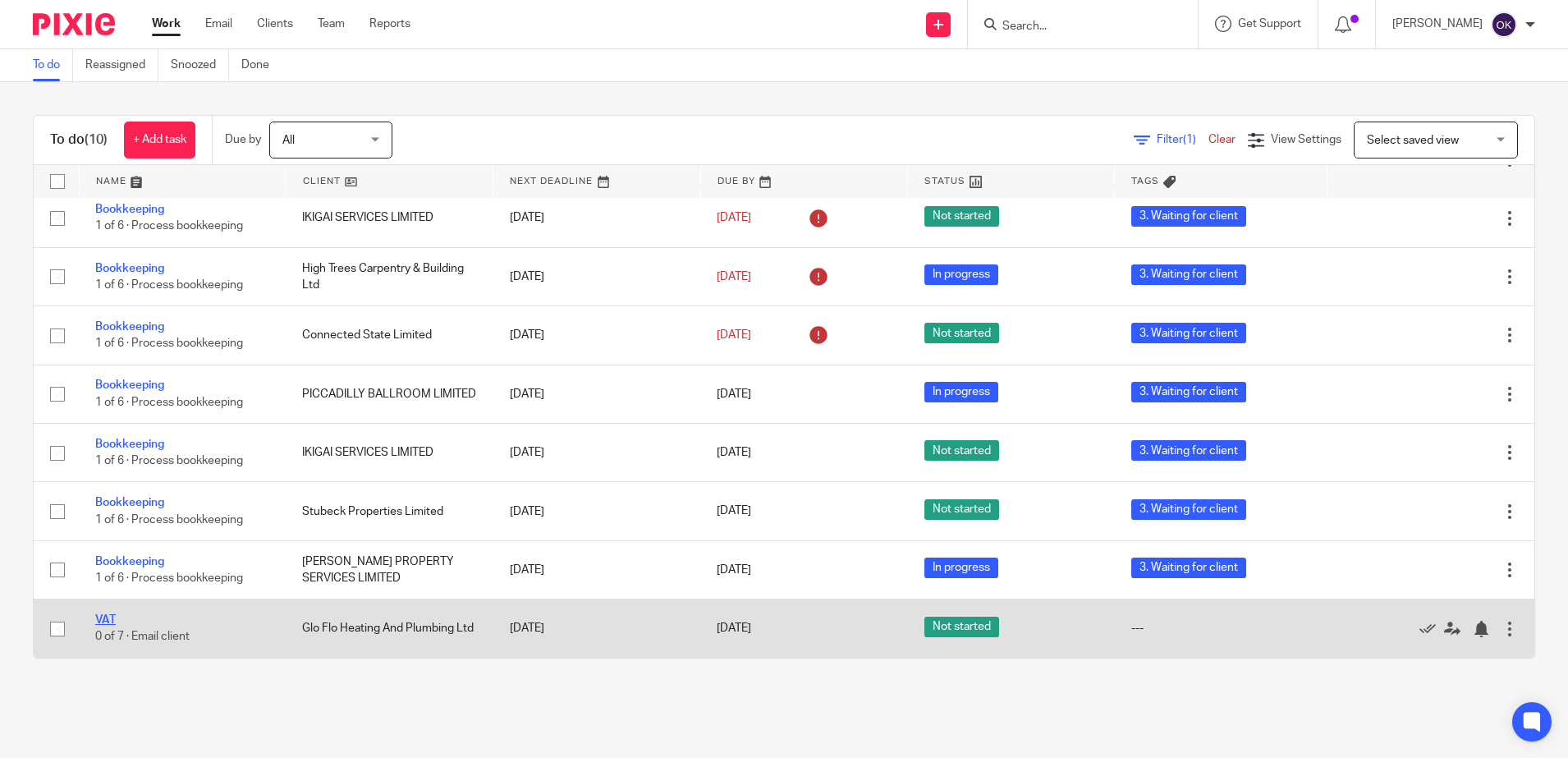
click at [107, 621] on link "VAT" at bounding box center [105, 620] width 21 height 12
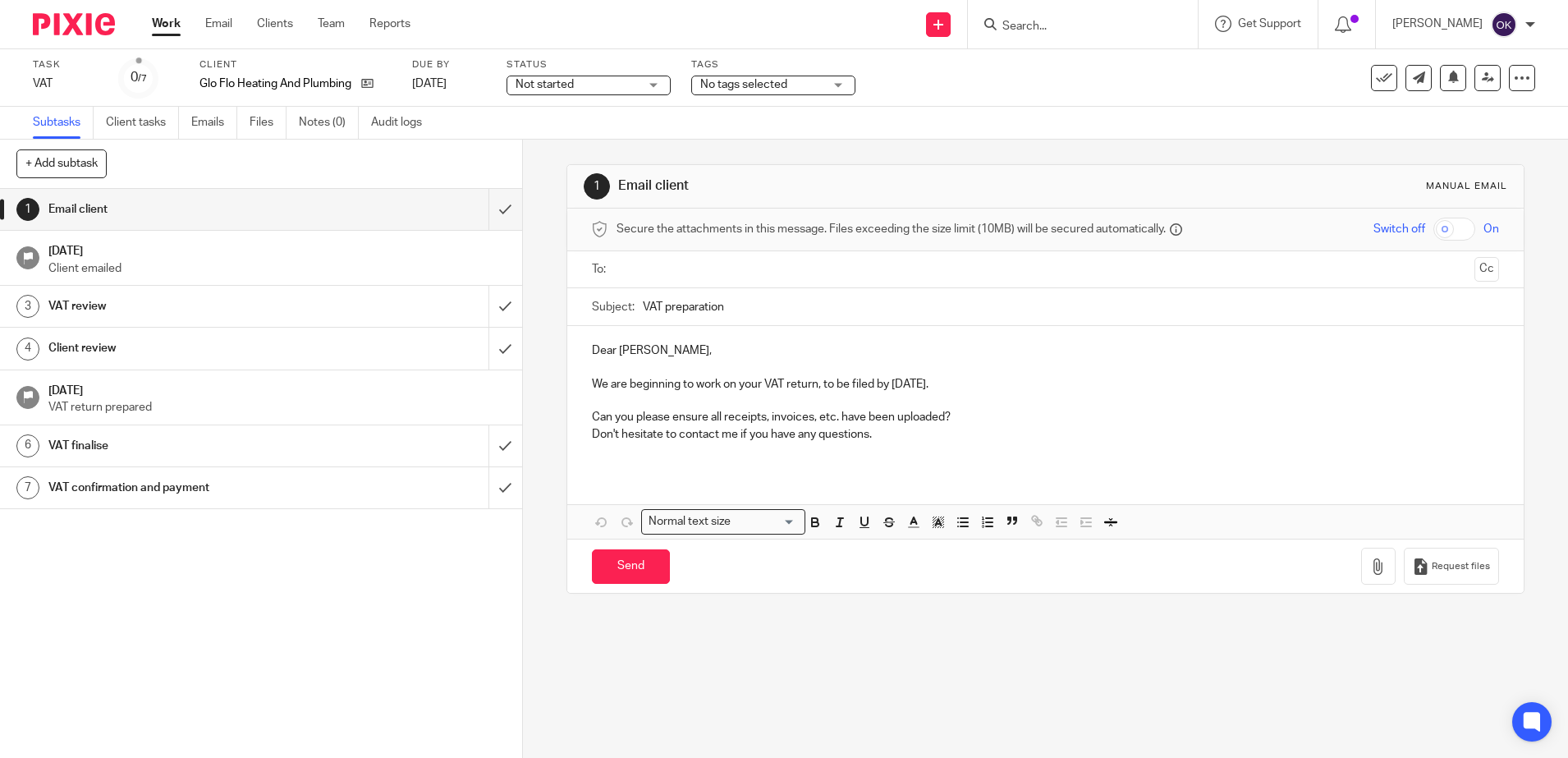
click at [589, 76] on span "Not started" at bounding box center [577, 85] width 123 height 17
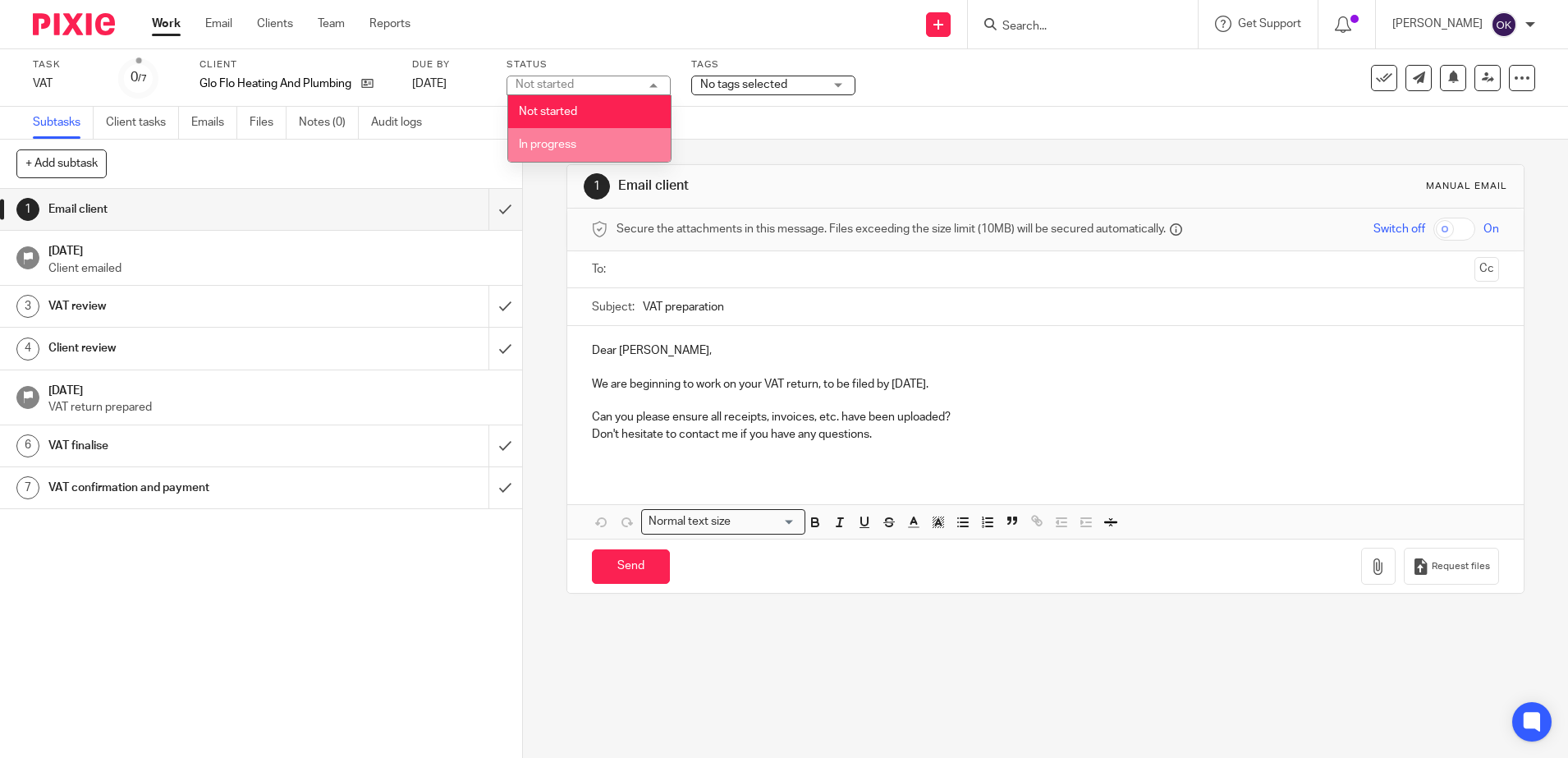
click at [557, 141] on span "In progress" at bounding box center [547, 145] width 58 height 12
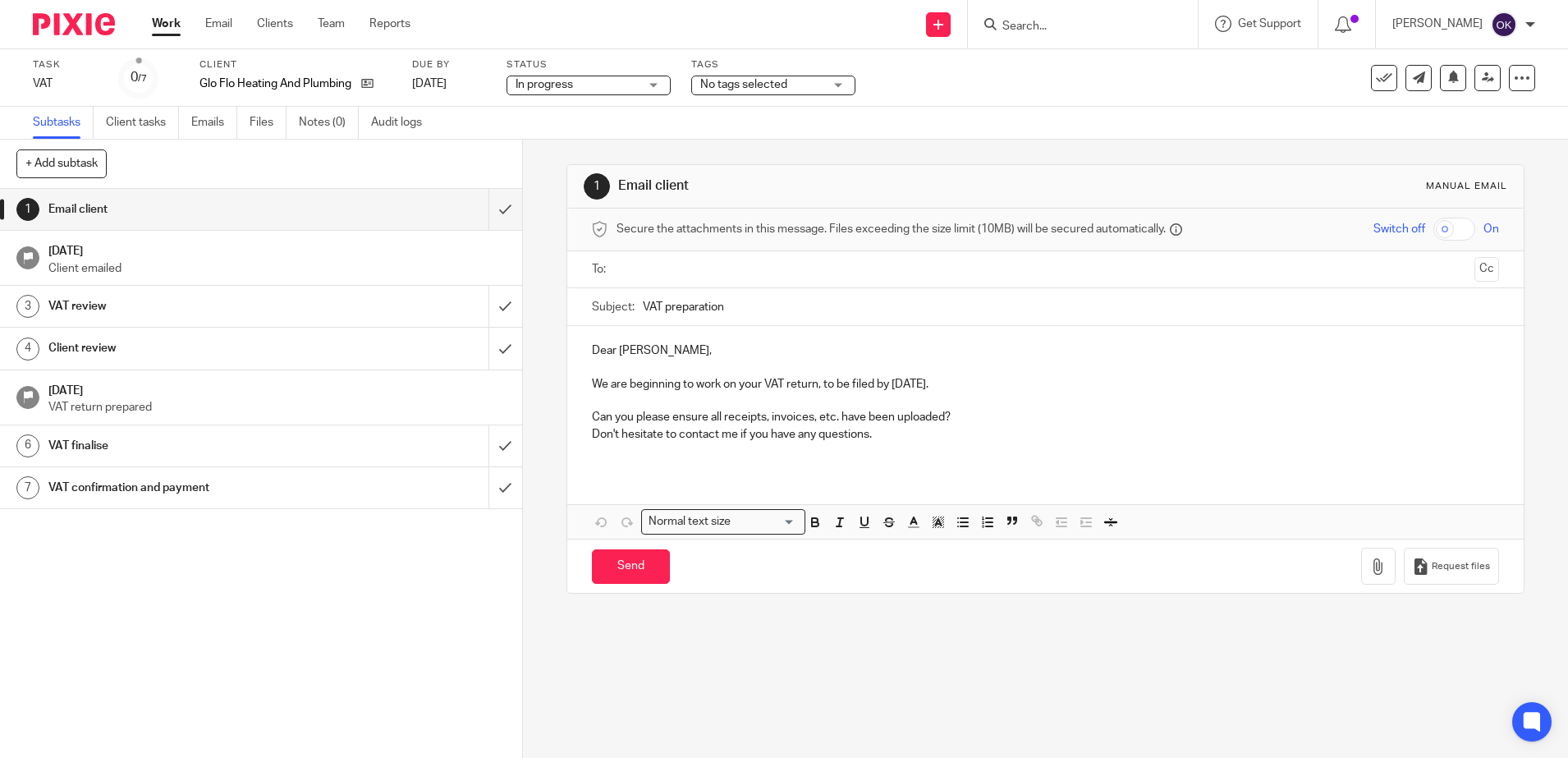
click at [734, 85] on span "No tags selected" at bounding box center [744, 85] width 87 height 12
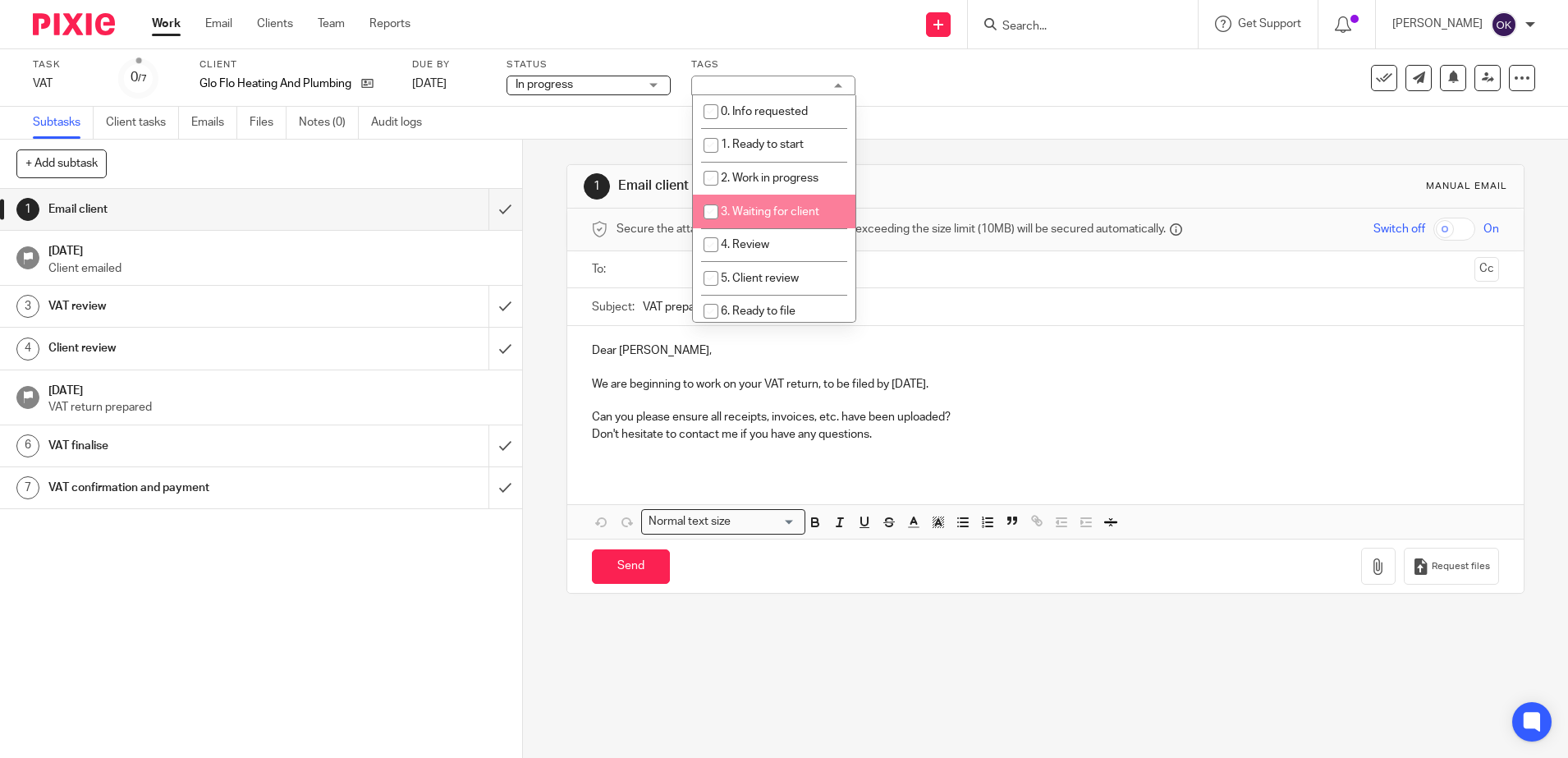
click at [735, 209] on span "3. Waiting for client" at bounding box center [770, 212] width 99 height 12
checkbox input "true"
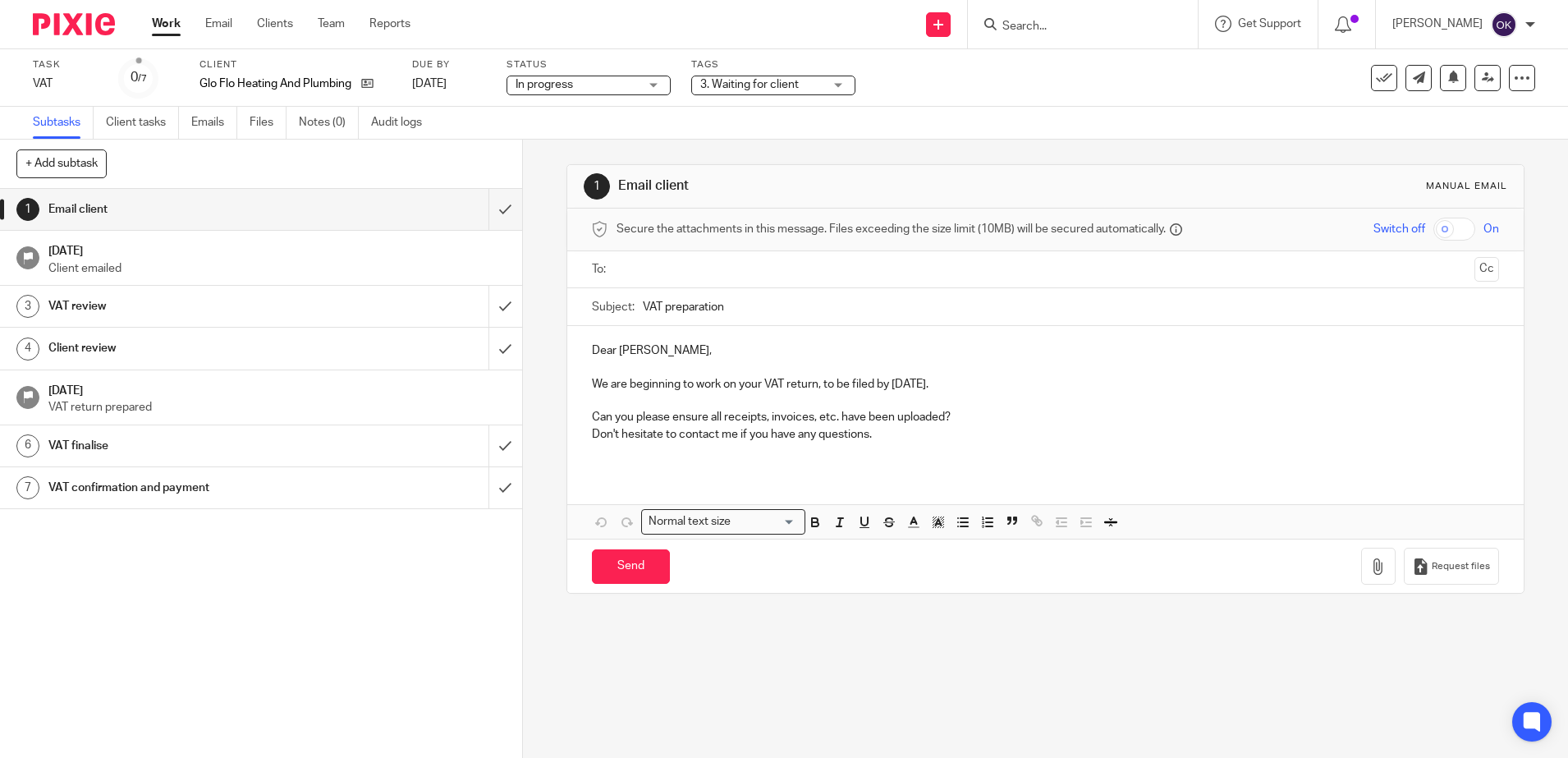
drag, startPoint x: 102, startPoint y: 24, endPoint x: 113, endPoint y: 21, distance: 11.4
click at [102, 25] on img at bounding box center [74, 24] width 82 height 22
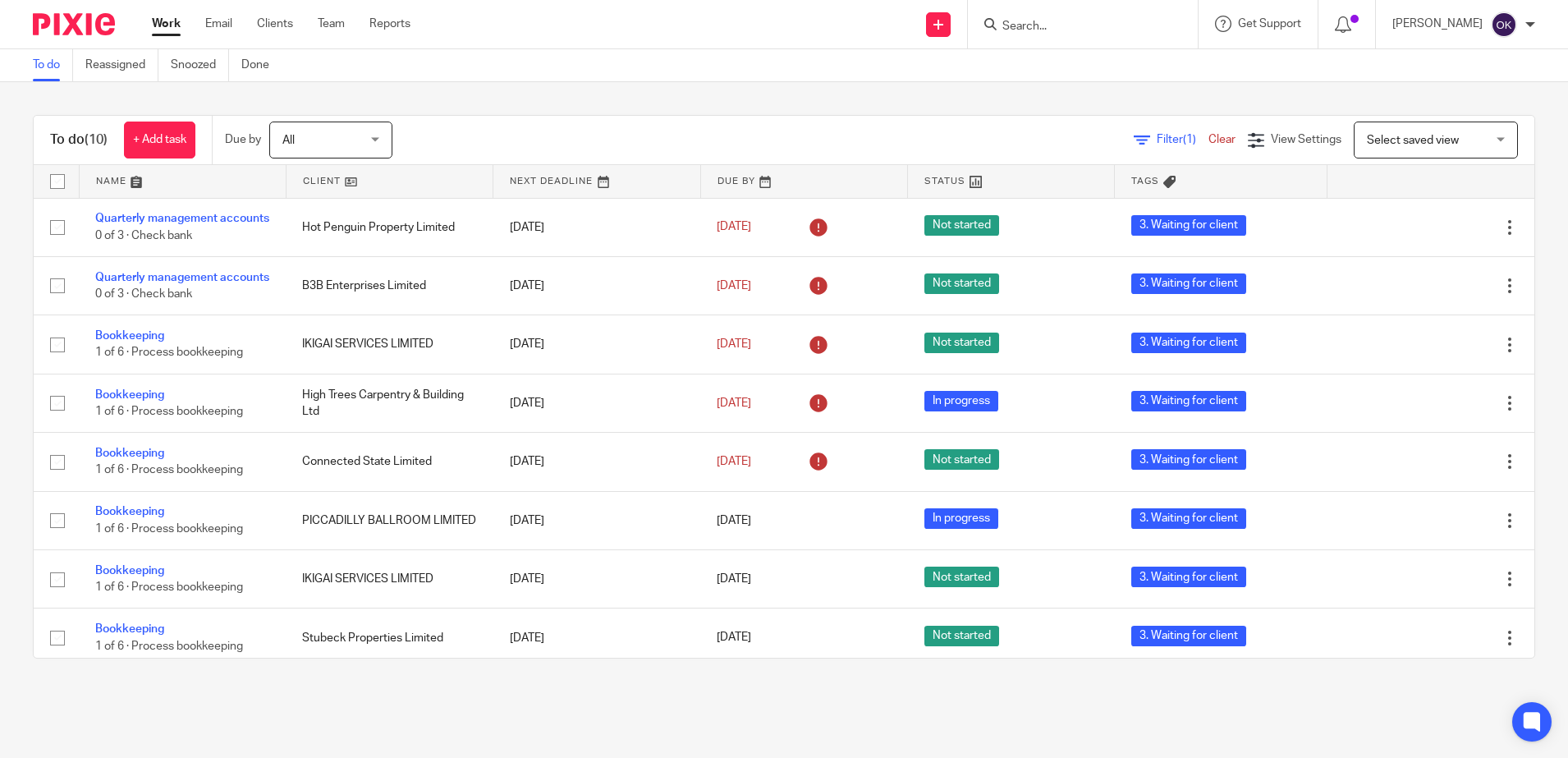
scroll to position [144, 0]
